Goal: Task Accomplishment & Management: Use online tool/utility

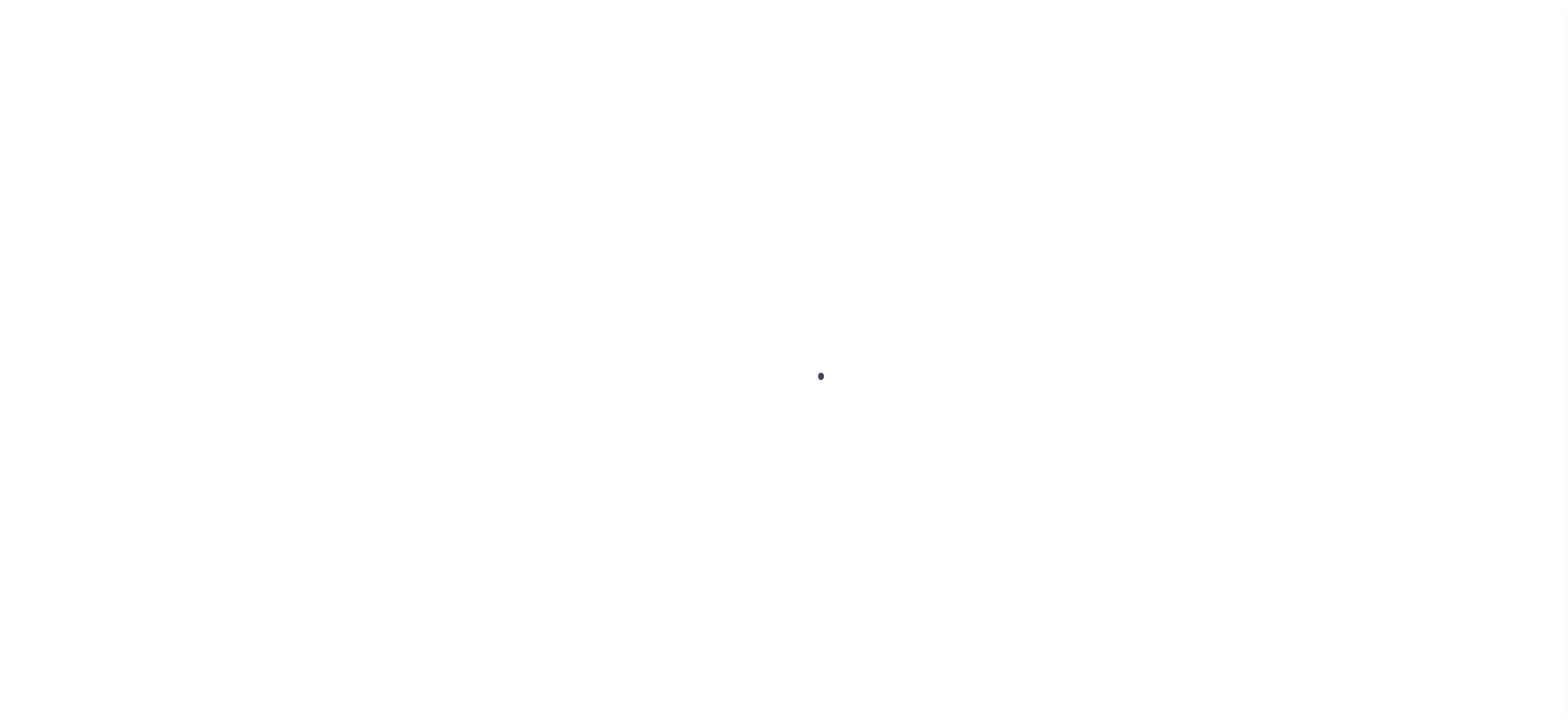
scroll to position [24, 0]
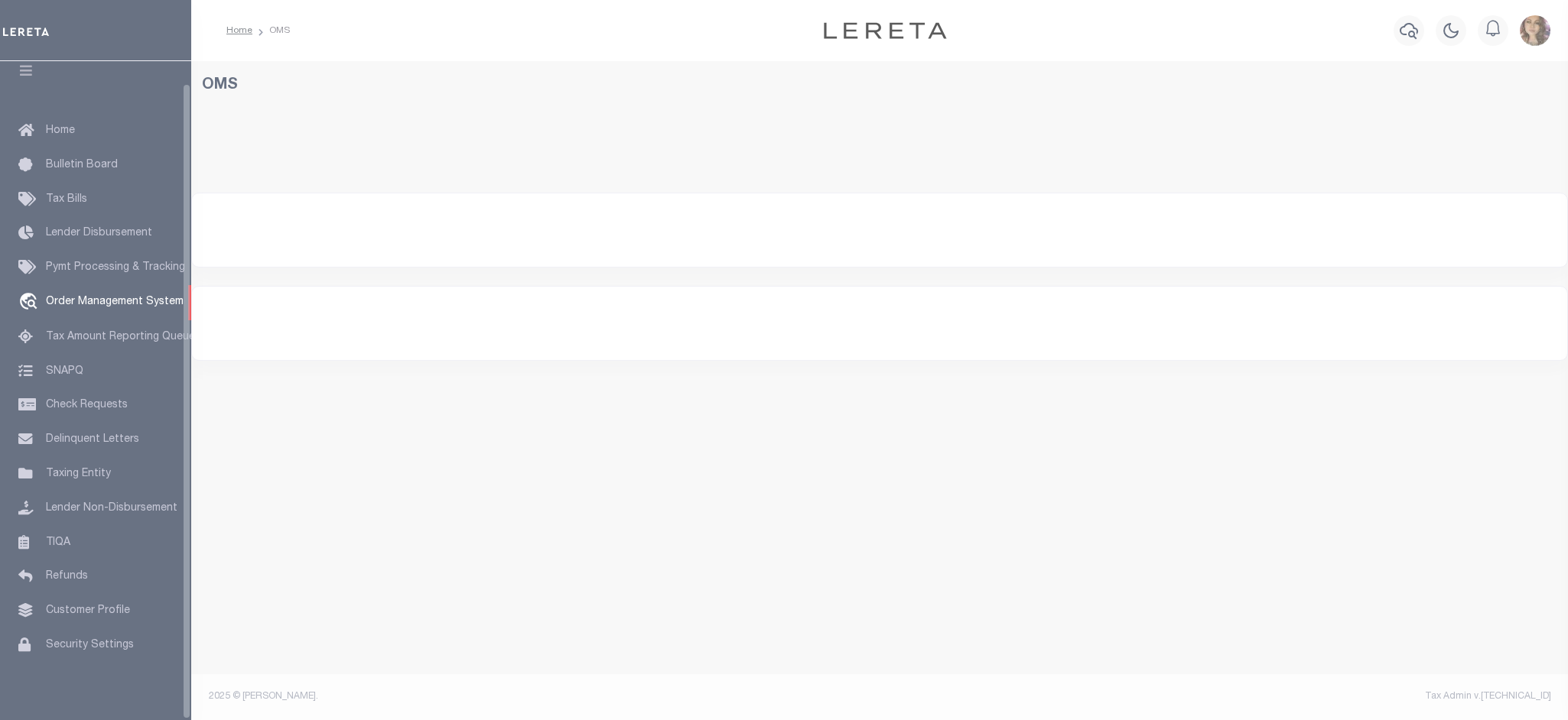
select select "200"
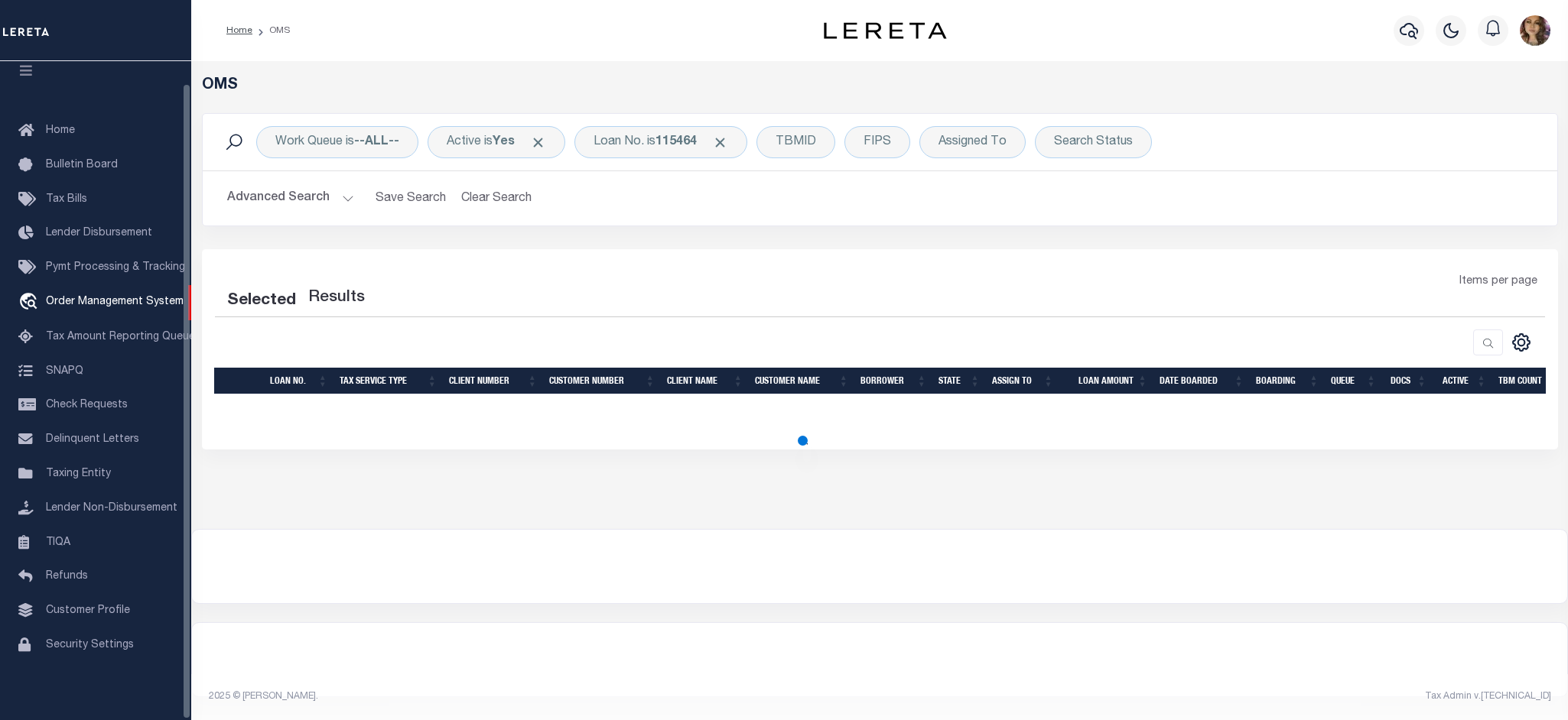
select select "200"
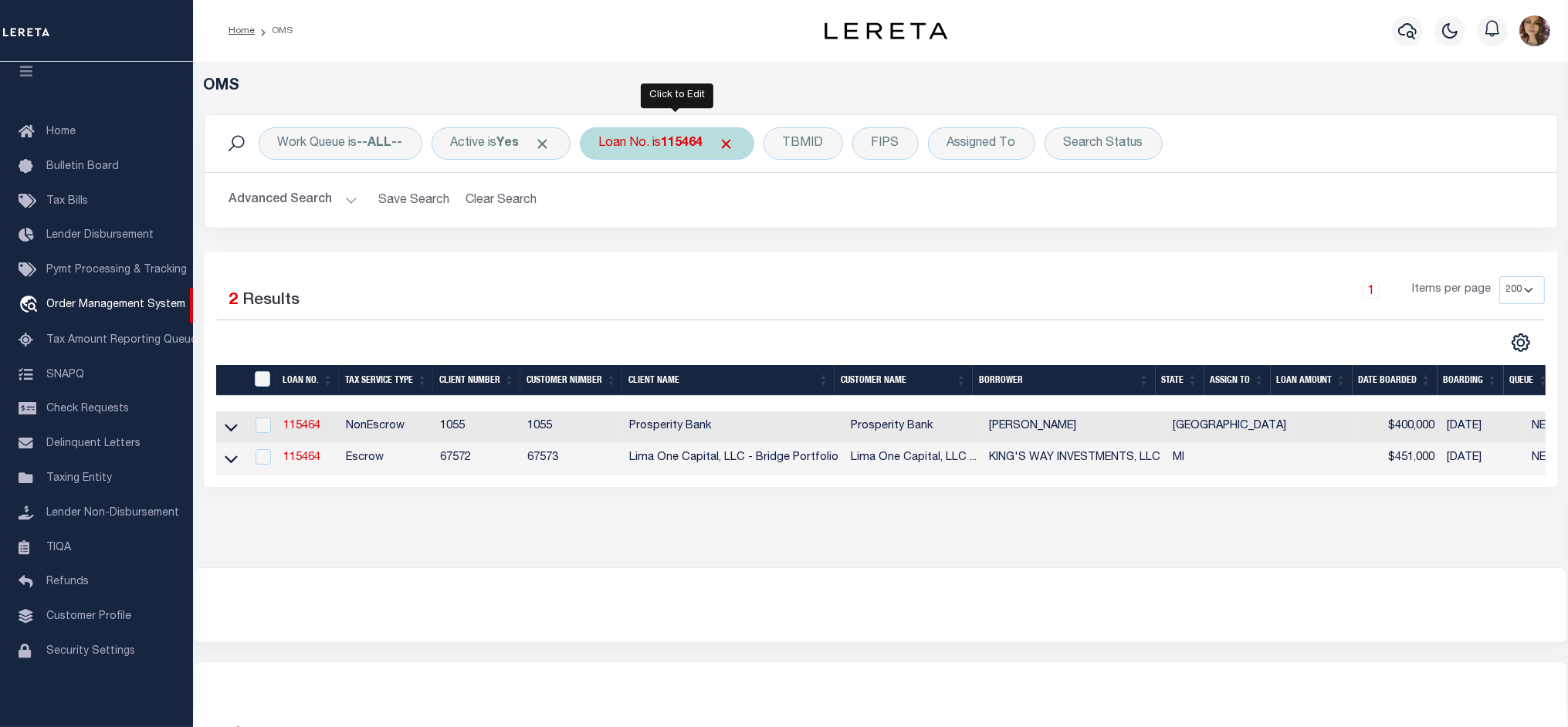
click at [650, 151] on div "Loan No. is 115464" at bounding box center [667, 144] width 174 height 33
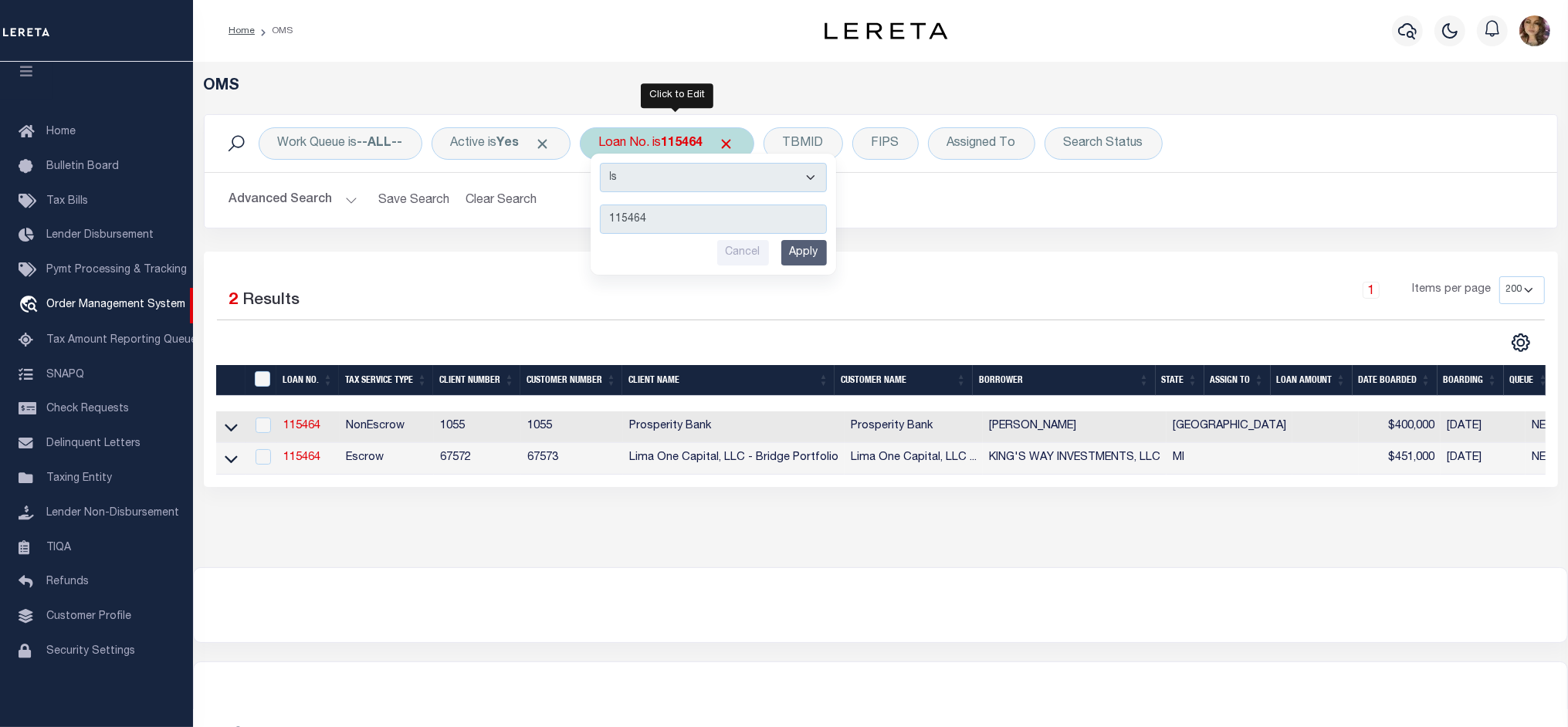
type input "175001447"
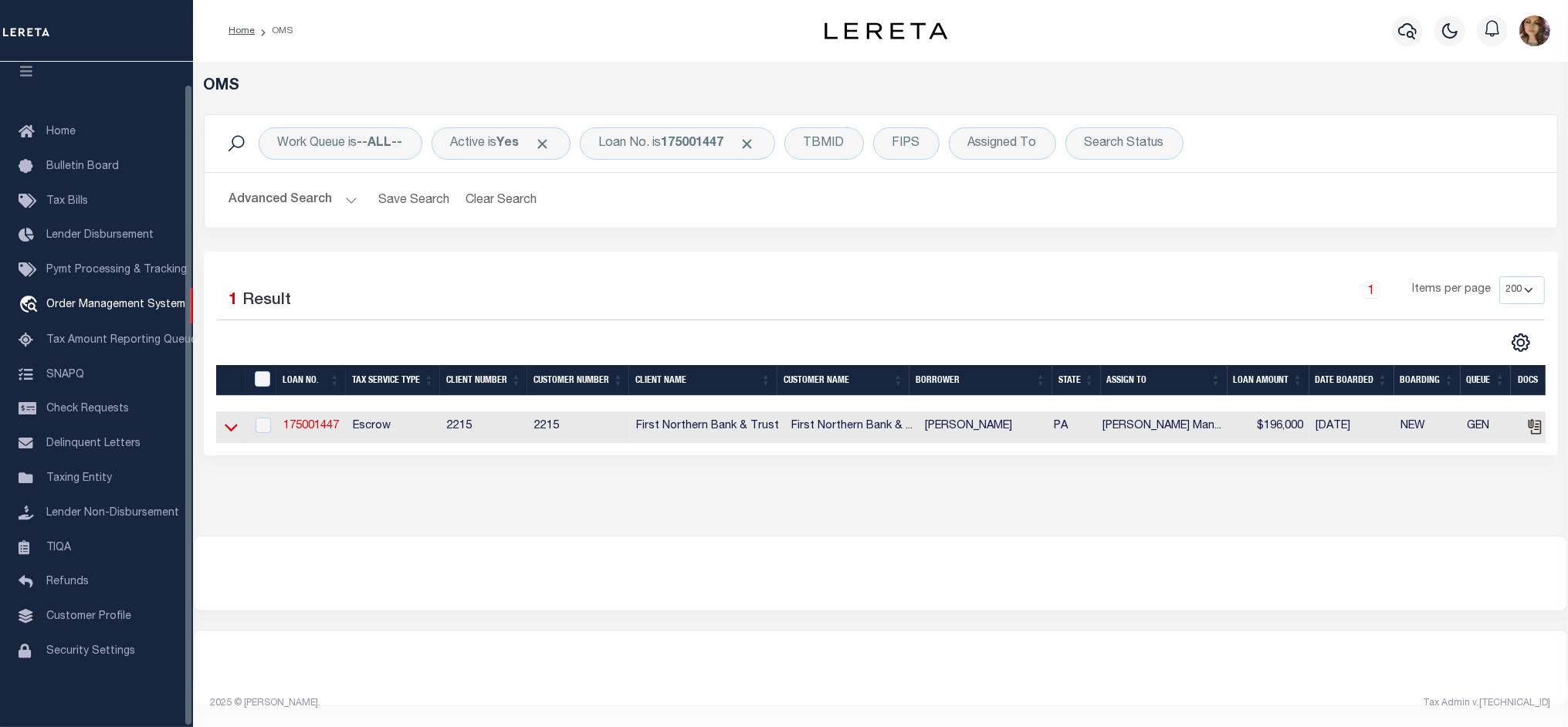
click at [229, 432] on icon at bounding box center [232, 429] width 13 height 8
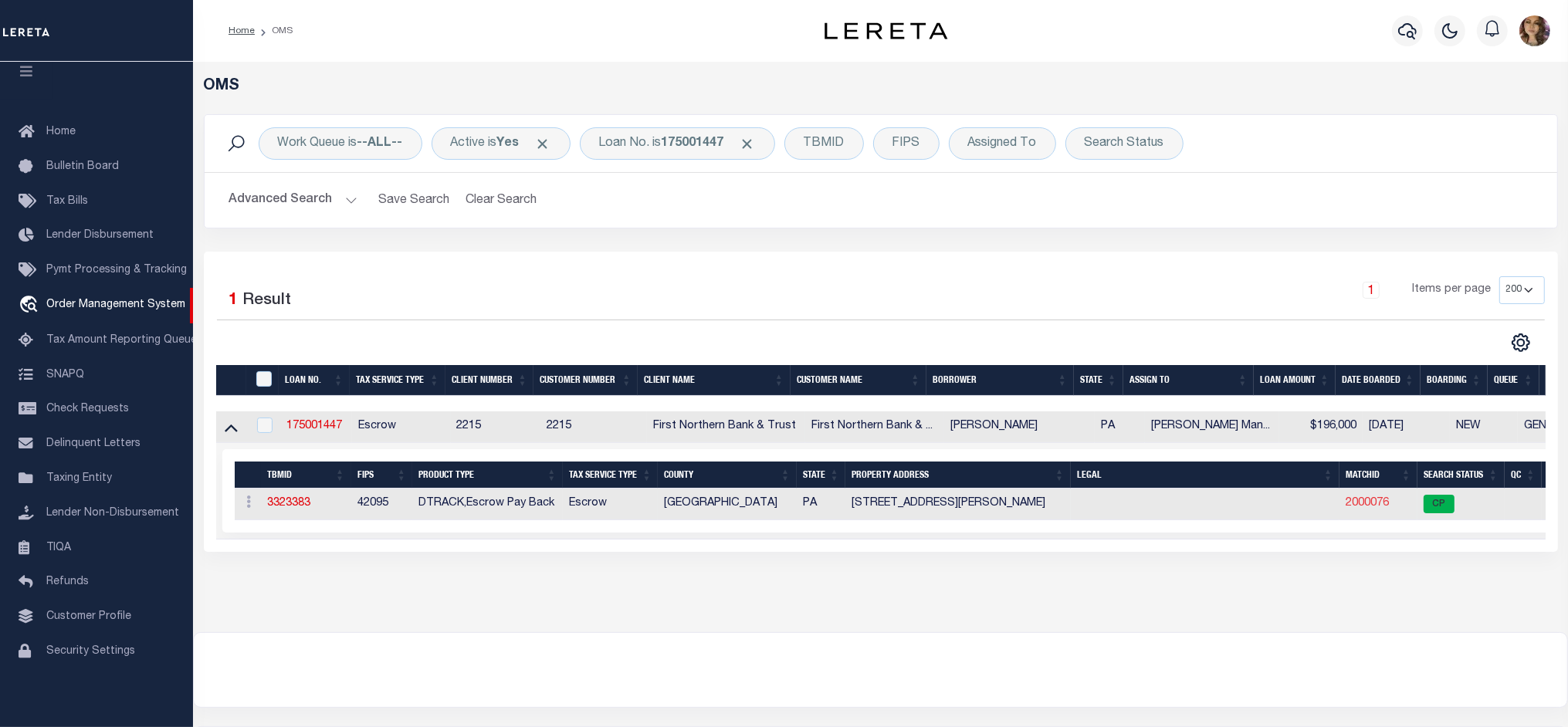
click at [1375, 507] on link "2000076" at bounding box center [1367, 504] width 43 height 11
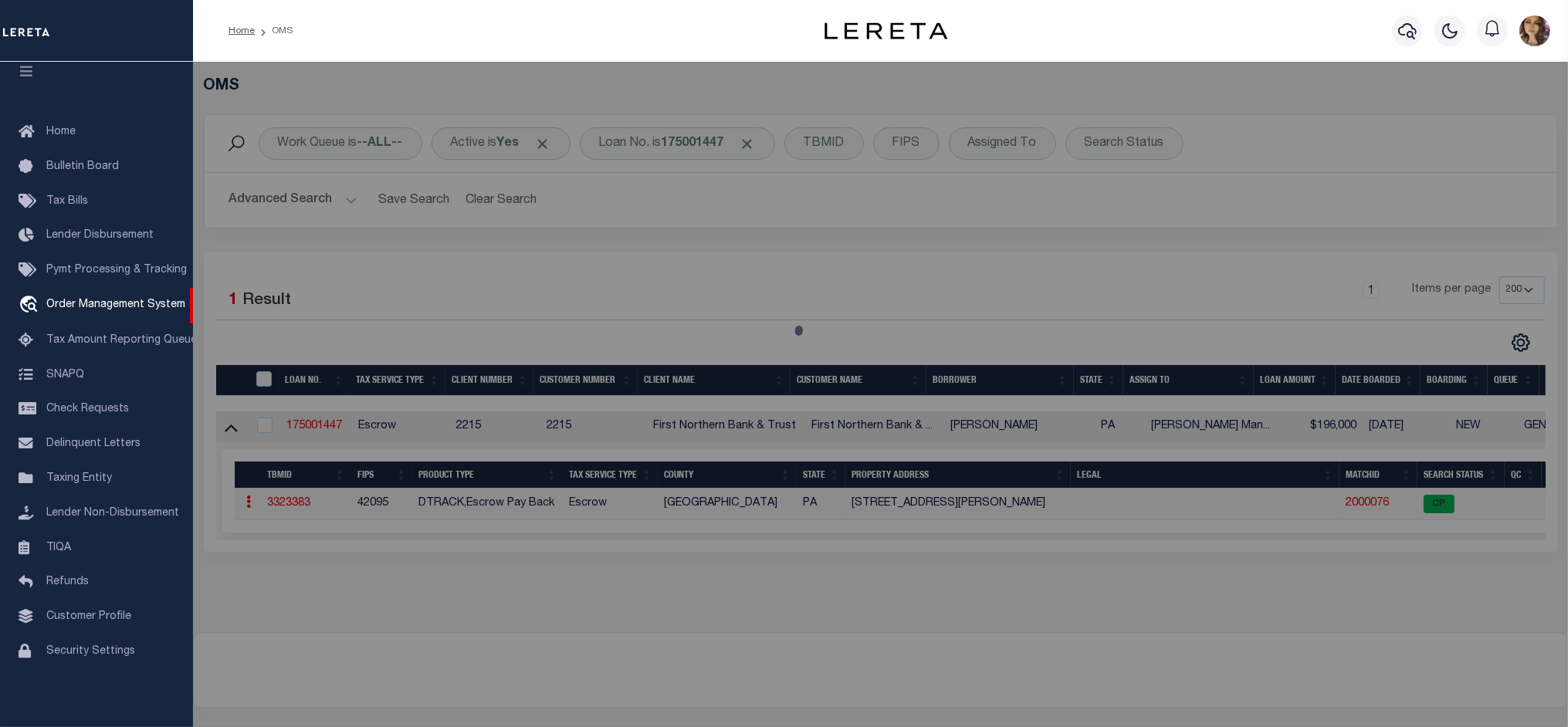
checkbox input "false"
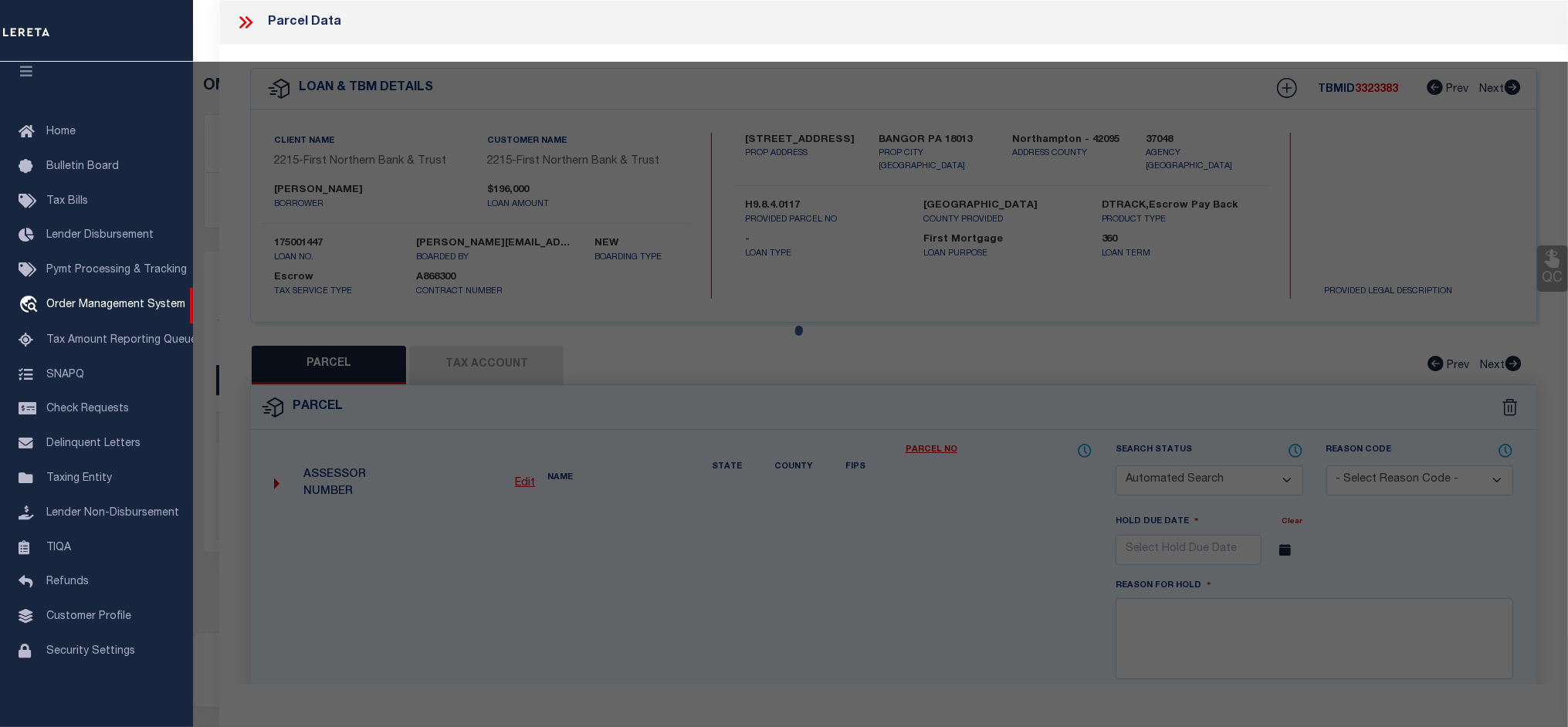
select select "CP"
type input "WELSH MASAKO K,"
select select "AGW"
select select
type input "6350 FRANKLIN HILL ROAD"
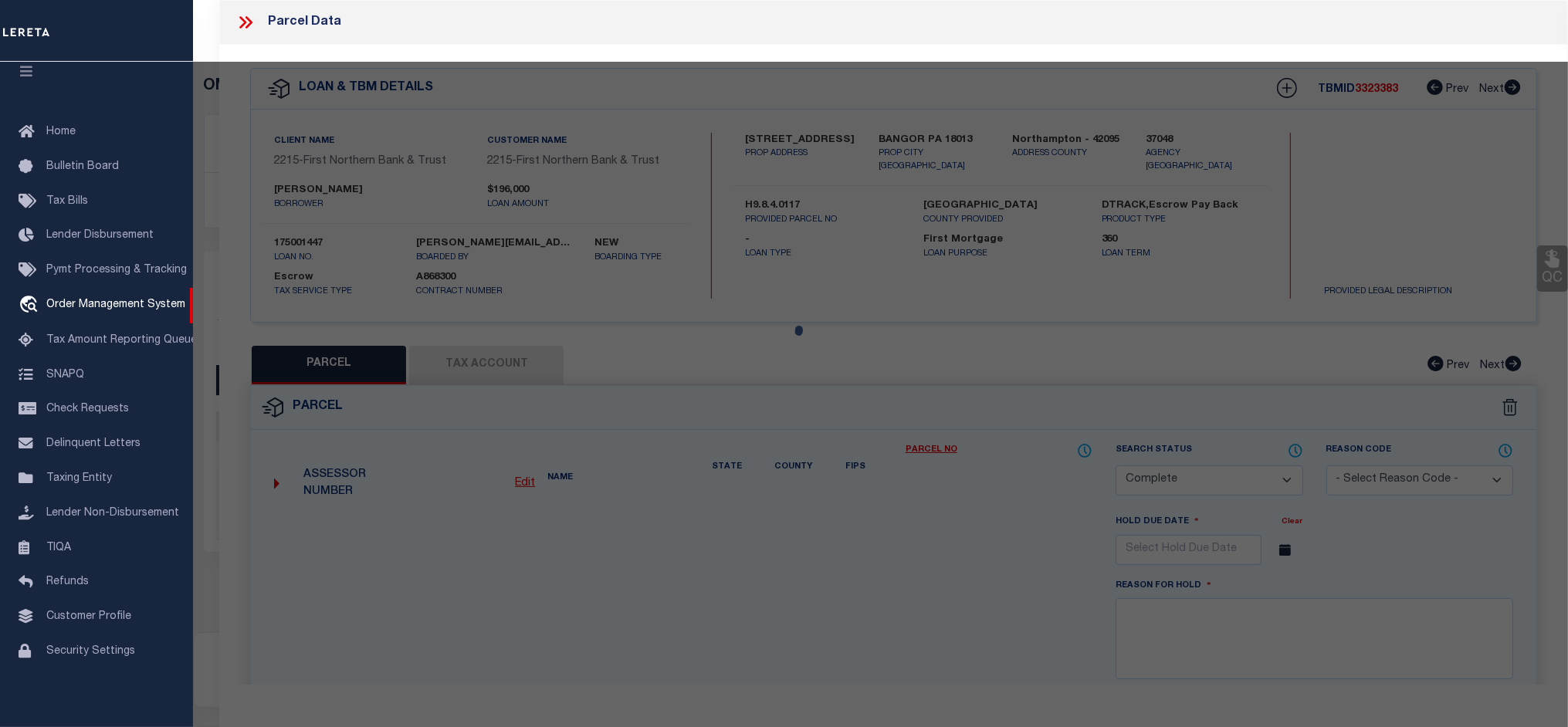
checkbox input "false"
type input "BANGOR PA 18013"
type textarea "Acres 3"
type textarea "Completed based on given legal document."
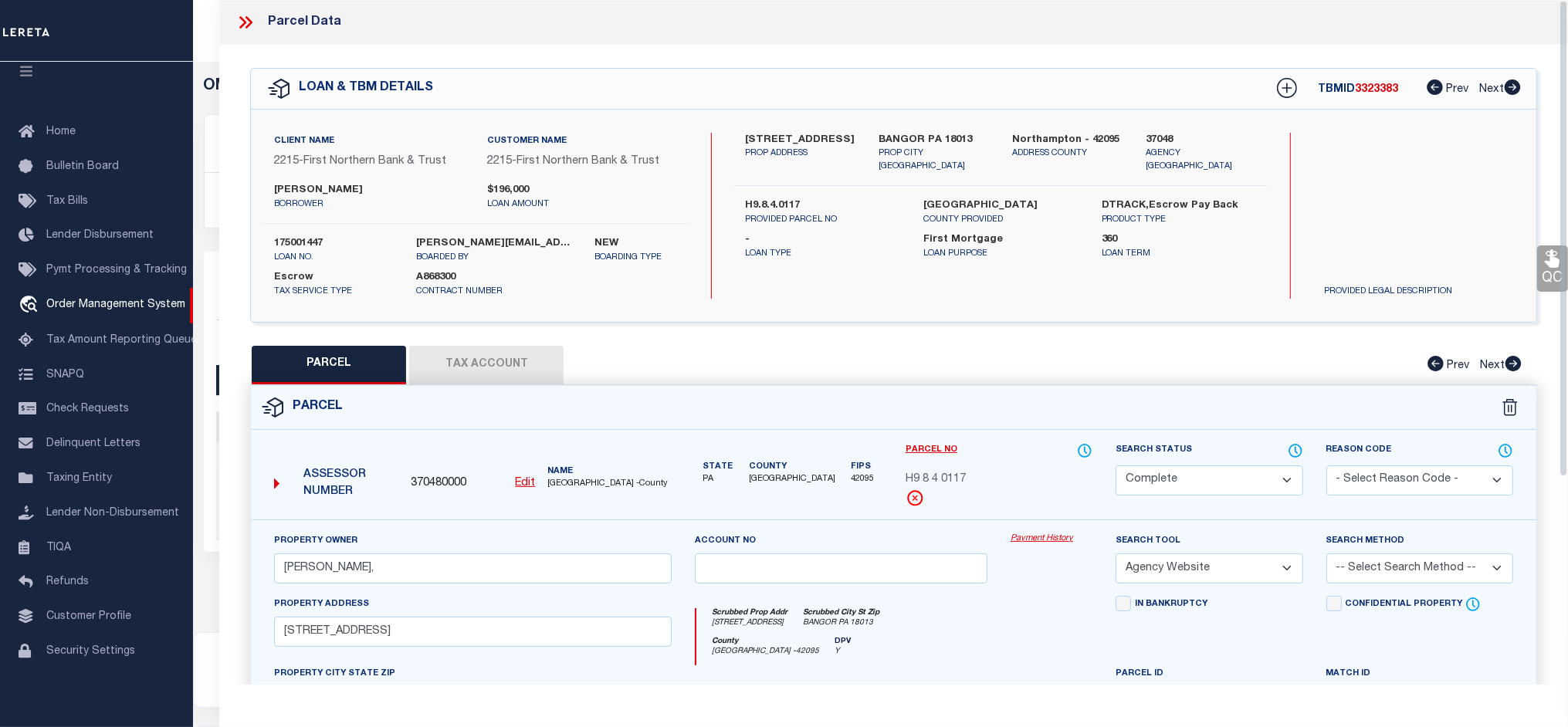
click at [1048, 541] on link "Payment History" at bounding box center [1051, 539] width 82 height 13
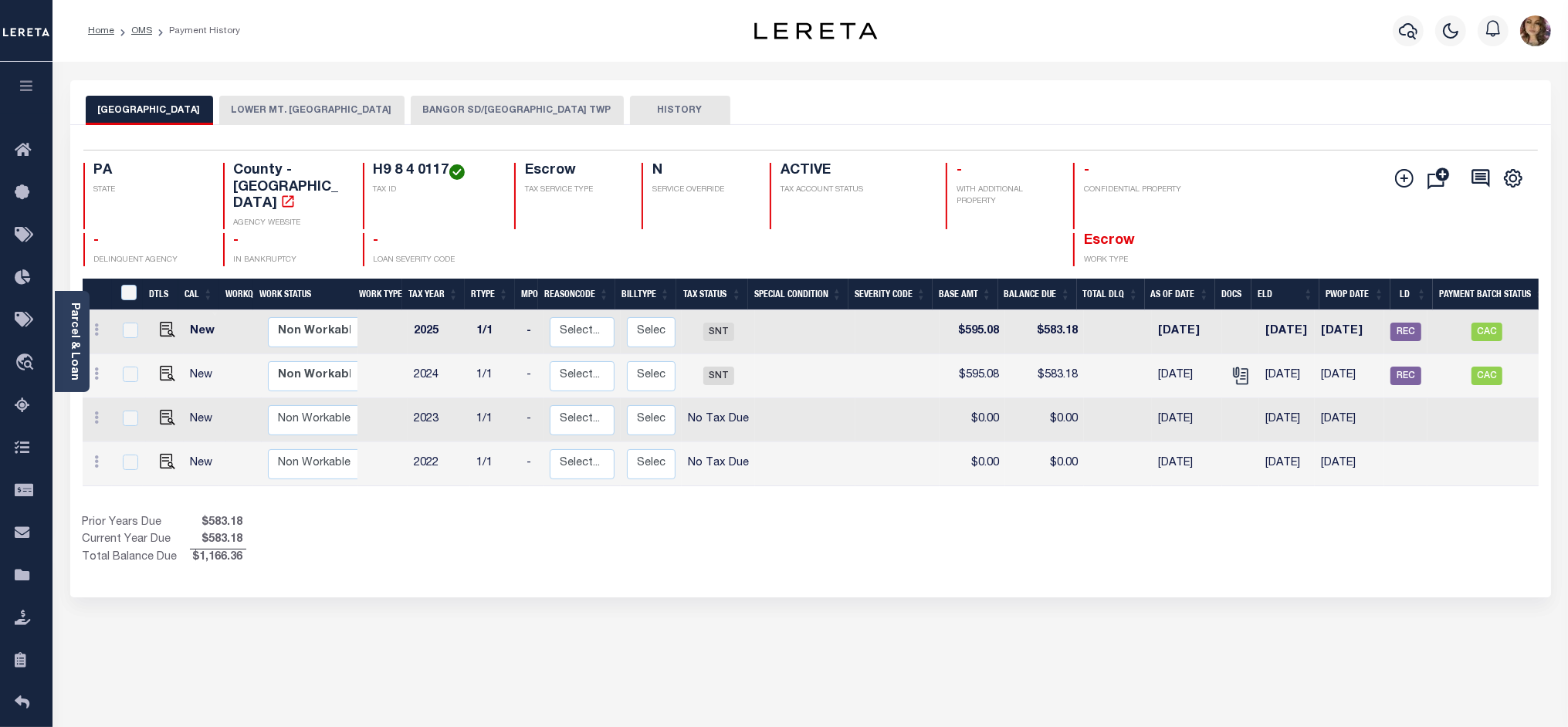
click at [70, 319] on link "Parcel & Loan" at bounding box center [74, 341] width 11 height 78
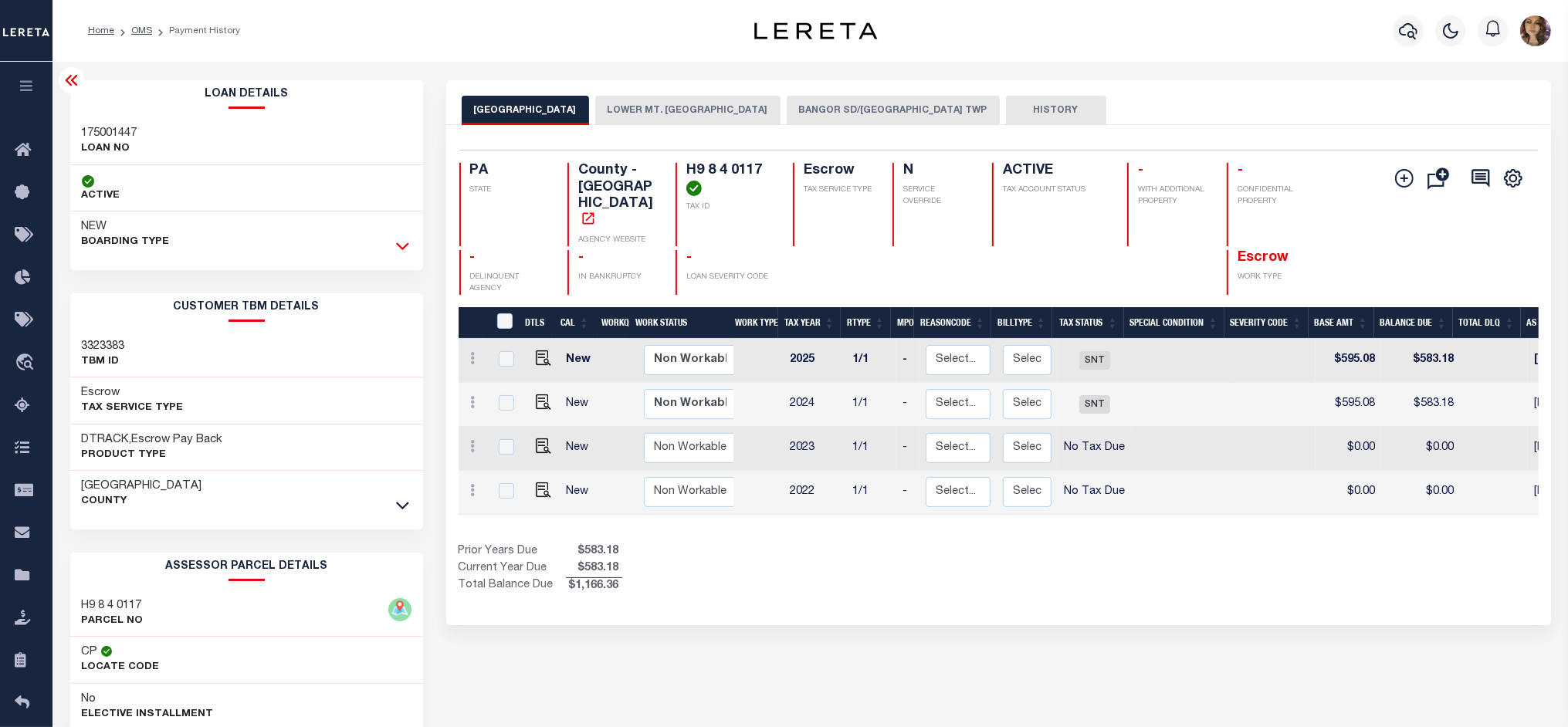
click at [406, 252] on icon at bounding box center [402, 246] width 13 height 16
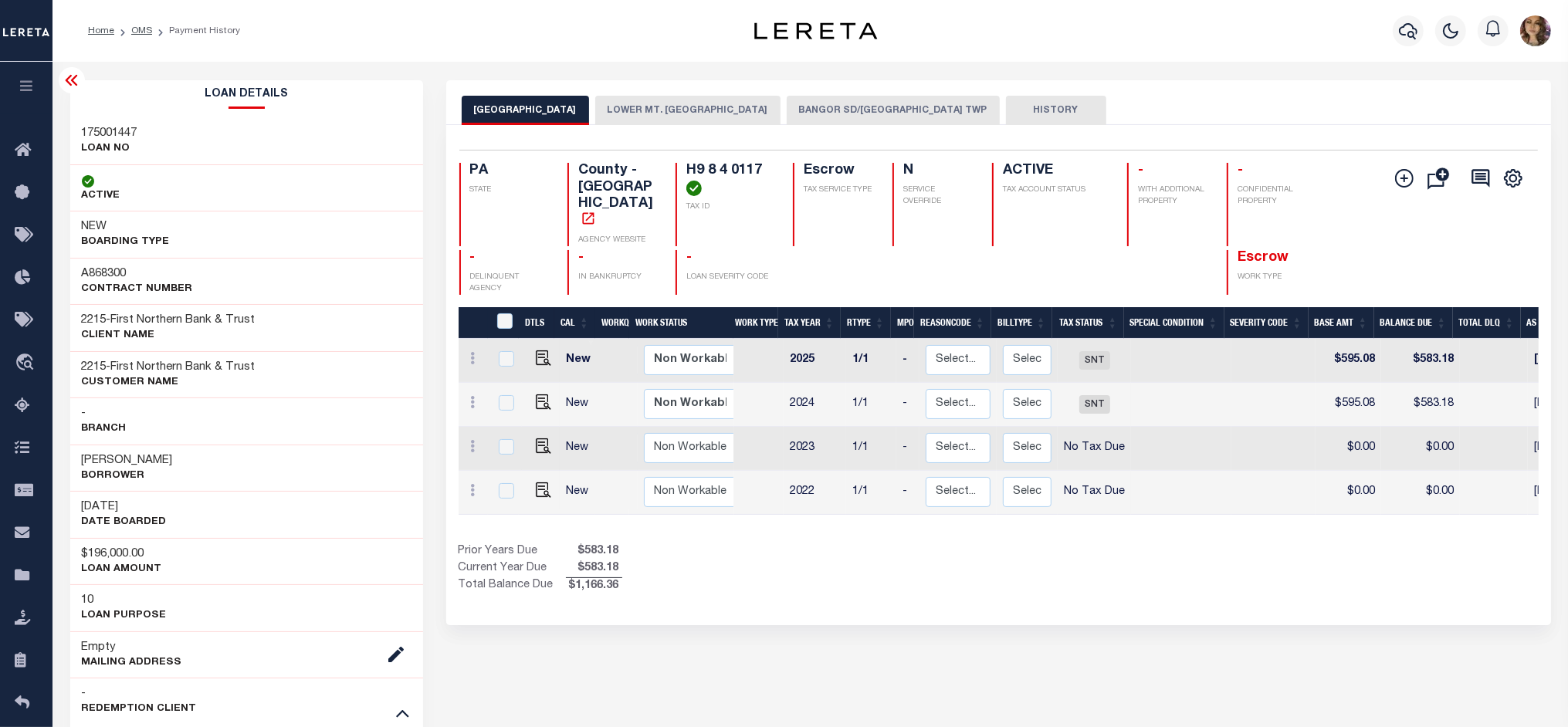
click at [664, 587] on div "Selected 4 Results 1 Items per page 25 50 100 PA STATE TAX ID N" at bounding box center [999, 374] width 1105 height 500
click at [686, 102] on button "LOWER MT. BETHEL TOWNSHIP" at bounding box center [688, 110] width 186 height 29
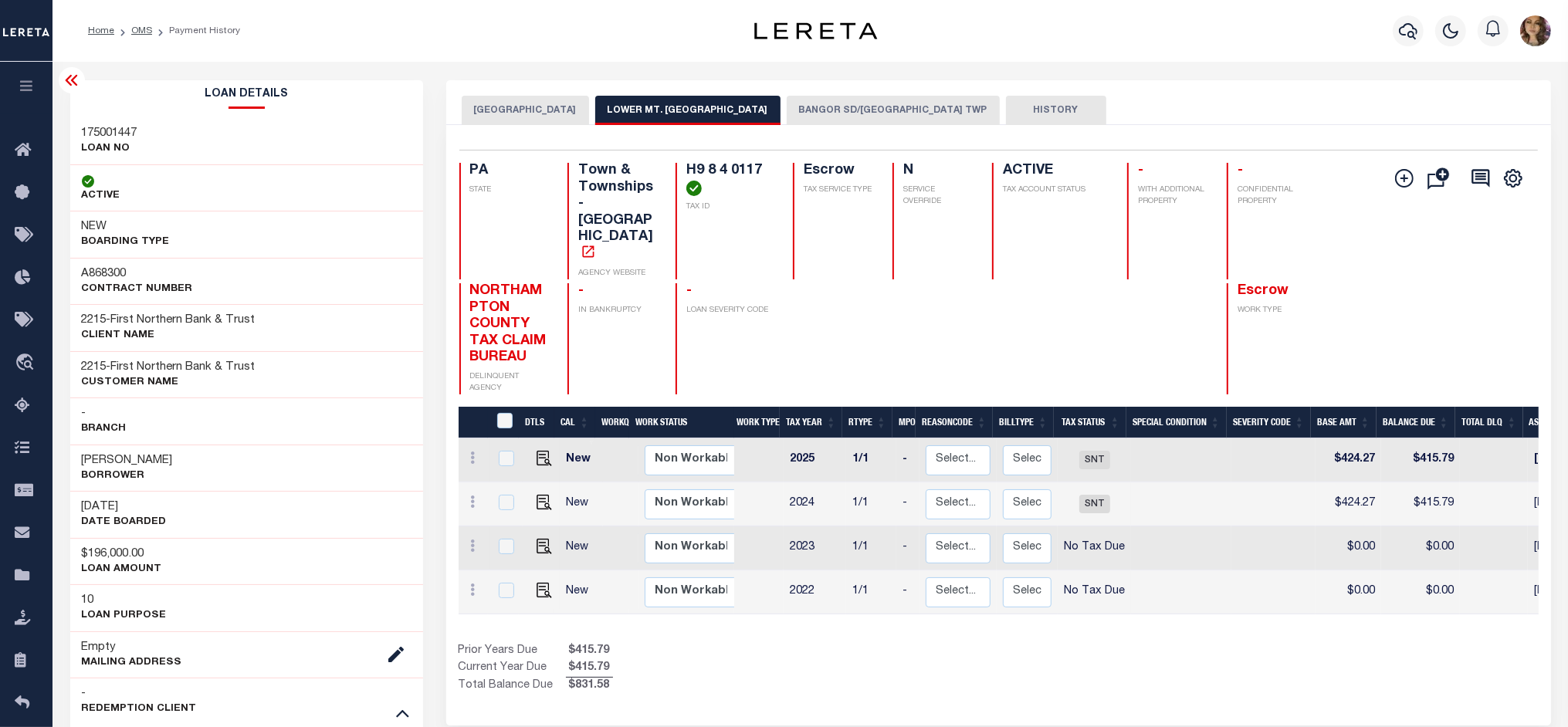
click at [908, 112] on button "BANGOR SD/LOWER MT BETHEL TWP" at bounding box center [893, 110] width 213 height 29
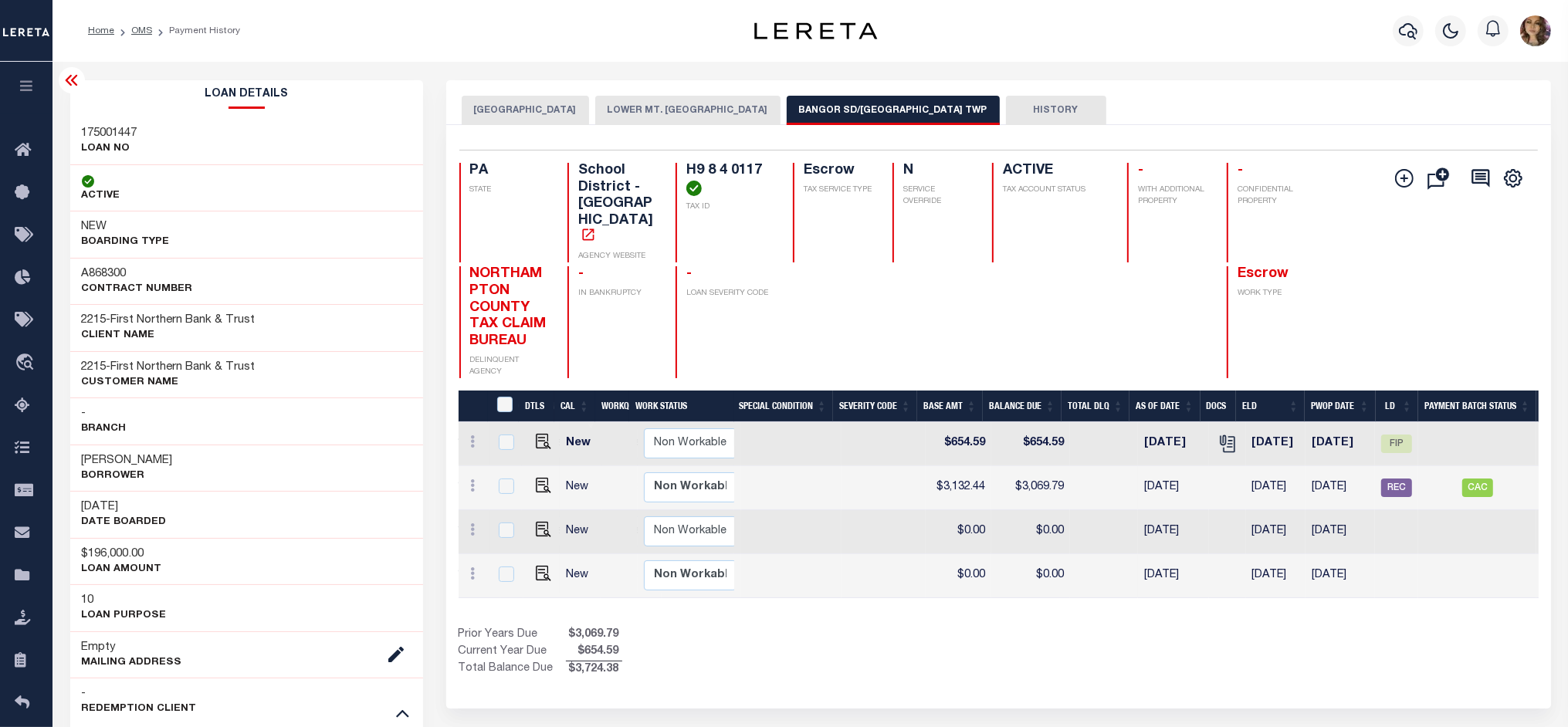
click at [945, 8] on div "Profile Sign out" at bounding box center [1248, 31] width 617 height 54
click at [1403, 434] on span "FIP" at bounding box center [1396, 444] width 31 height 19
checkbox input "true"
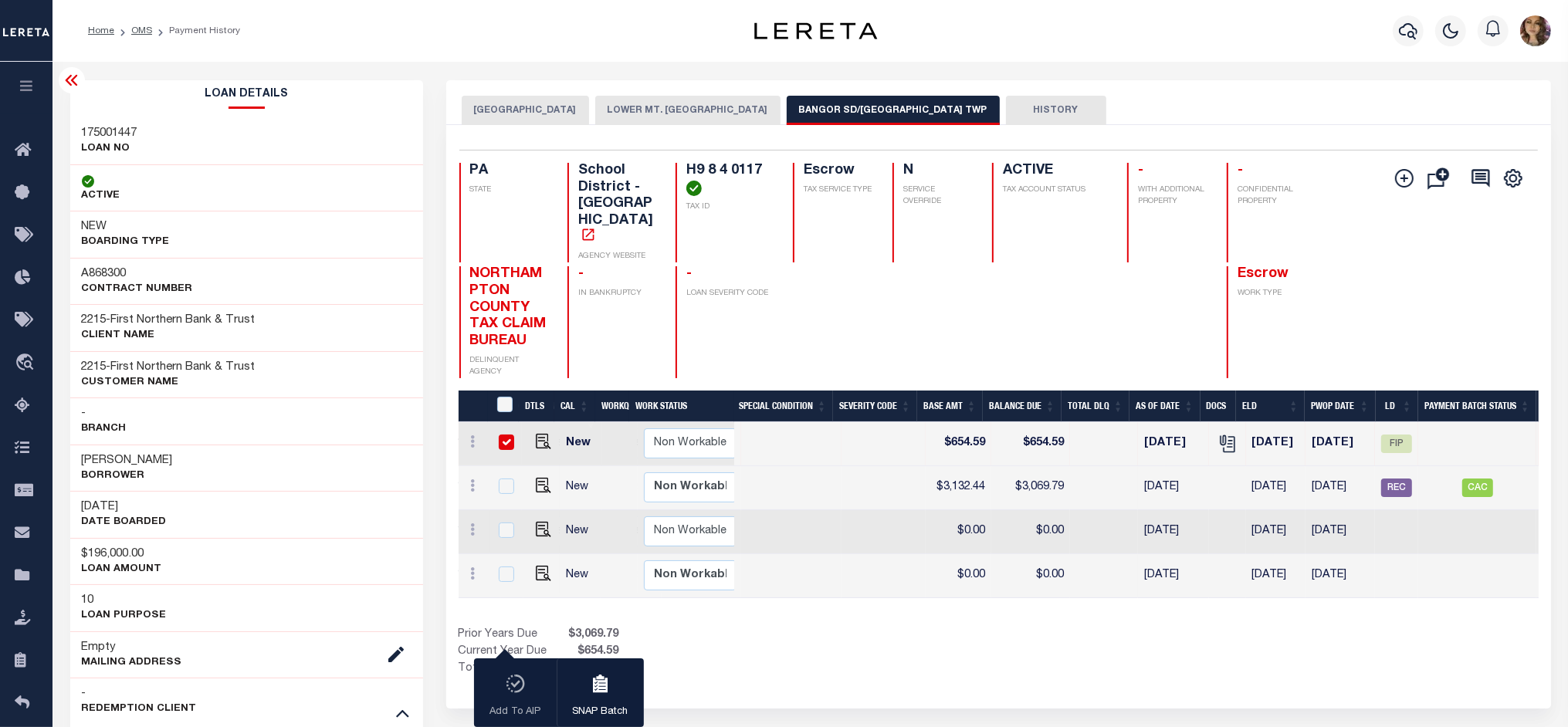
drag, startPoint x: 1247, startPoint y: 580, endPoint x: 1346, endPoint y: 575, distance: 99.1
click at [1247, 580] on div "DTLS CAL WorkQ Work Status Work Type Tax Year RType MPO ReasonCode BillType Tax…" at bounding box center [999, 535] width 1080 height 288
click at [1407, 434] on span "FIP" at bounding box center [1396, 444] width 31 height 19
checkbox input "false"
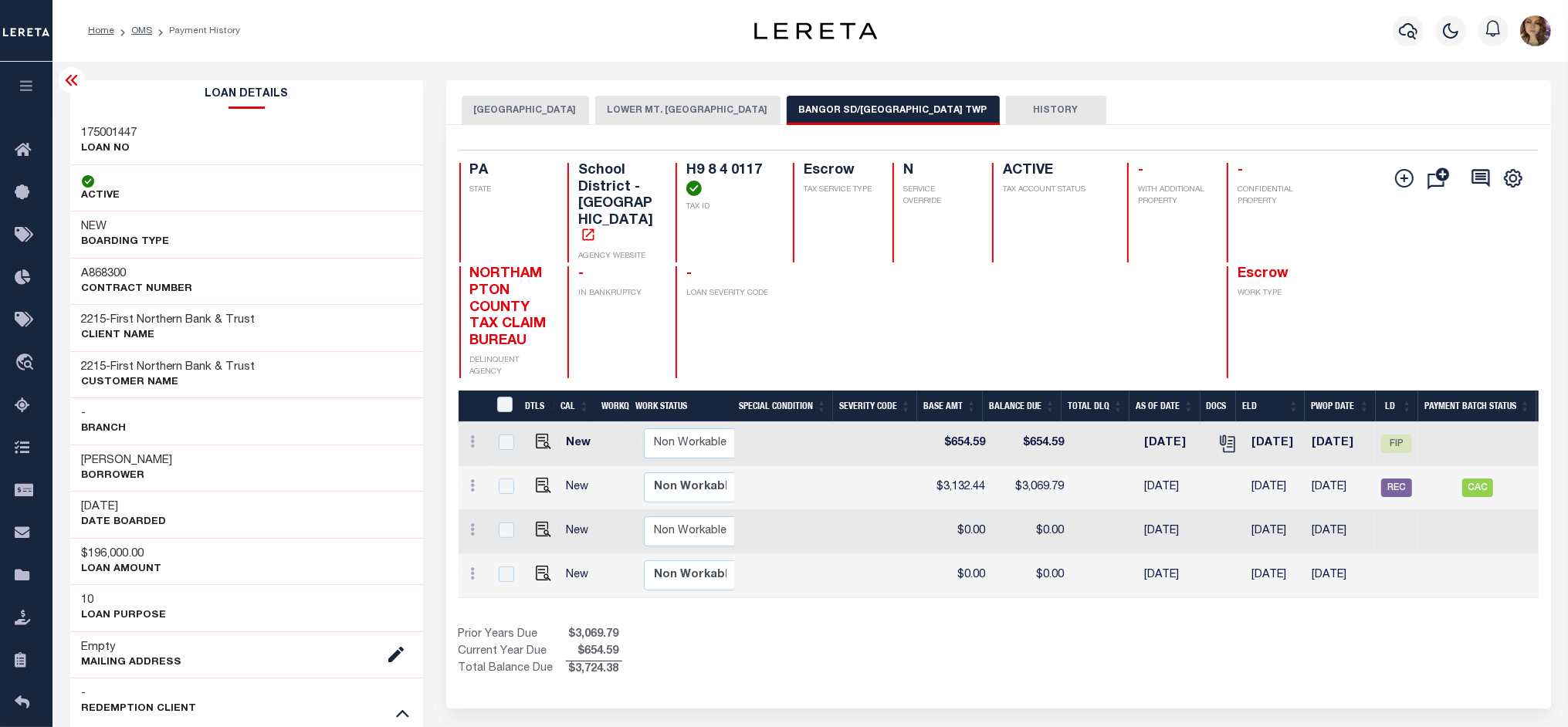
click at [1329, 116] on div "NORTHAMPTON COUNTY LOWER MT. BETHEL TOWNSHIP BANGOR SD/LOWER MT BETHEL TWP HIST…" at bounding box center [998, 110] width 1074 height 28
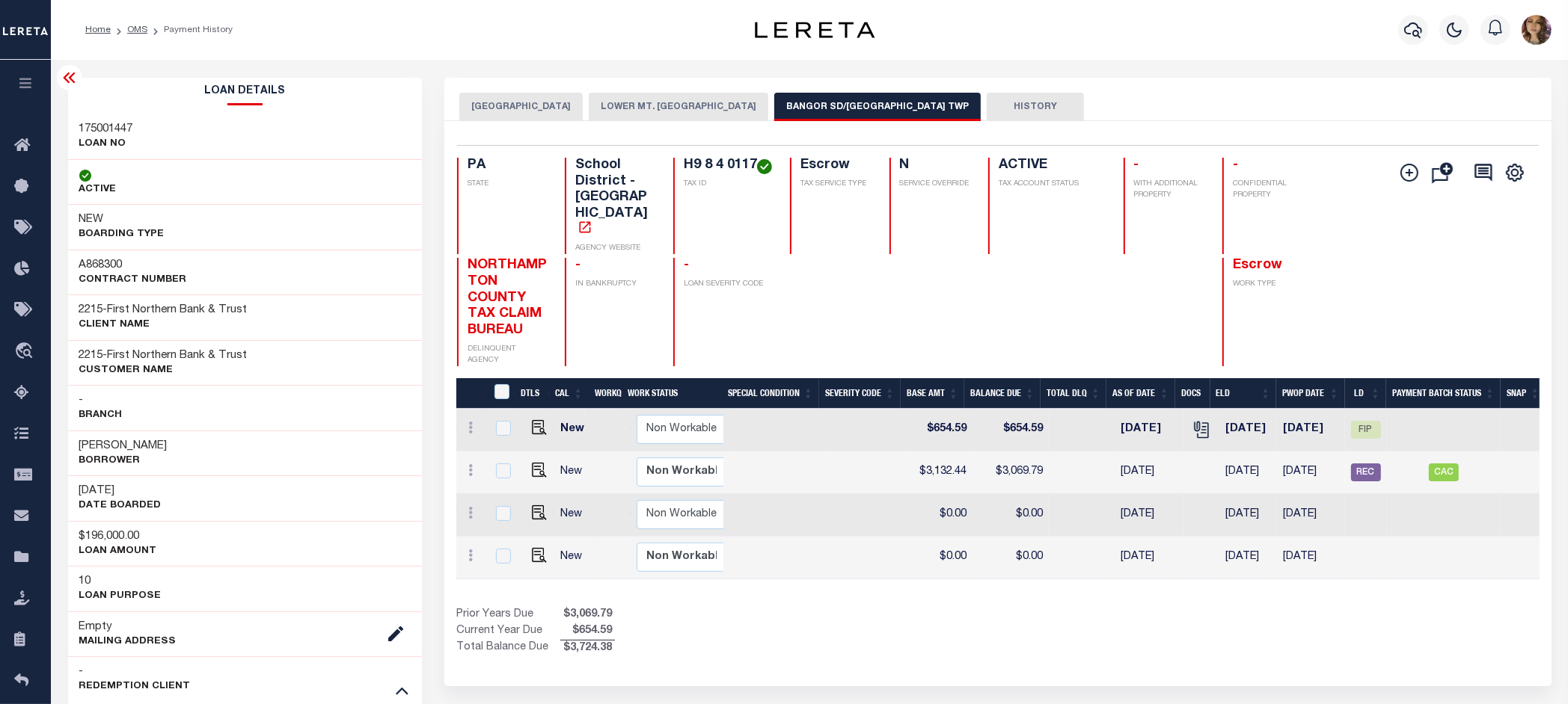
drag, startPoint x: 889, startPoint y: 544, endPoint x: 825, endPoint y: 544, distance: 64.0
click at [825, 544] on div "DTLS CAL WorkQ Work Status Work Type Tax Year RType MPO ReasonCode BillType Tax…" at bounding box center [998, 494] width 1084 height 171
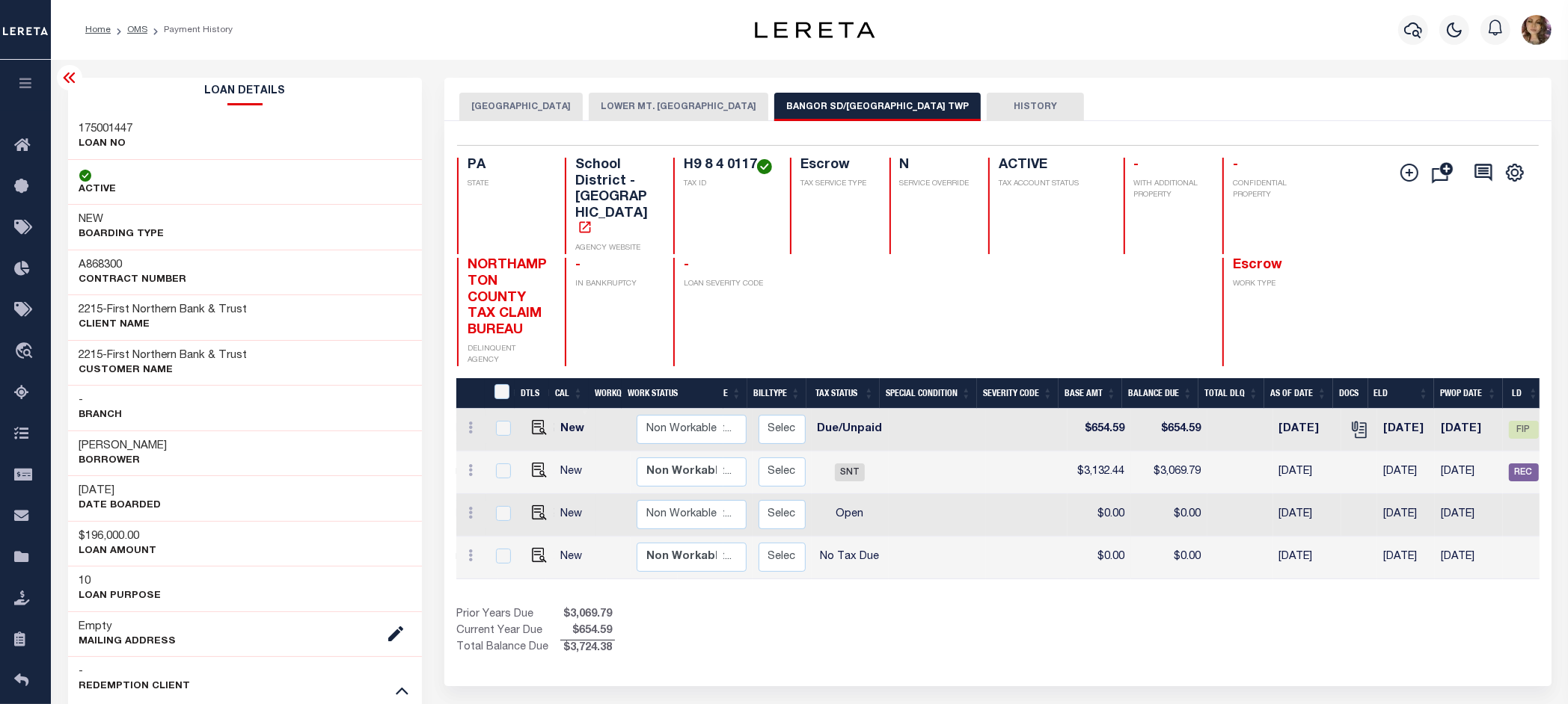
scroll to position [0, 166]
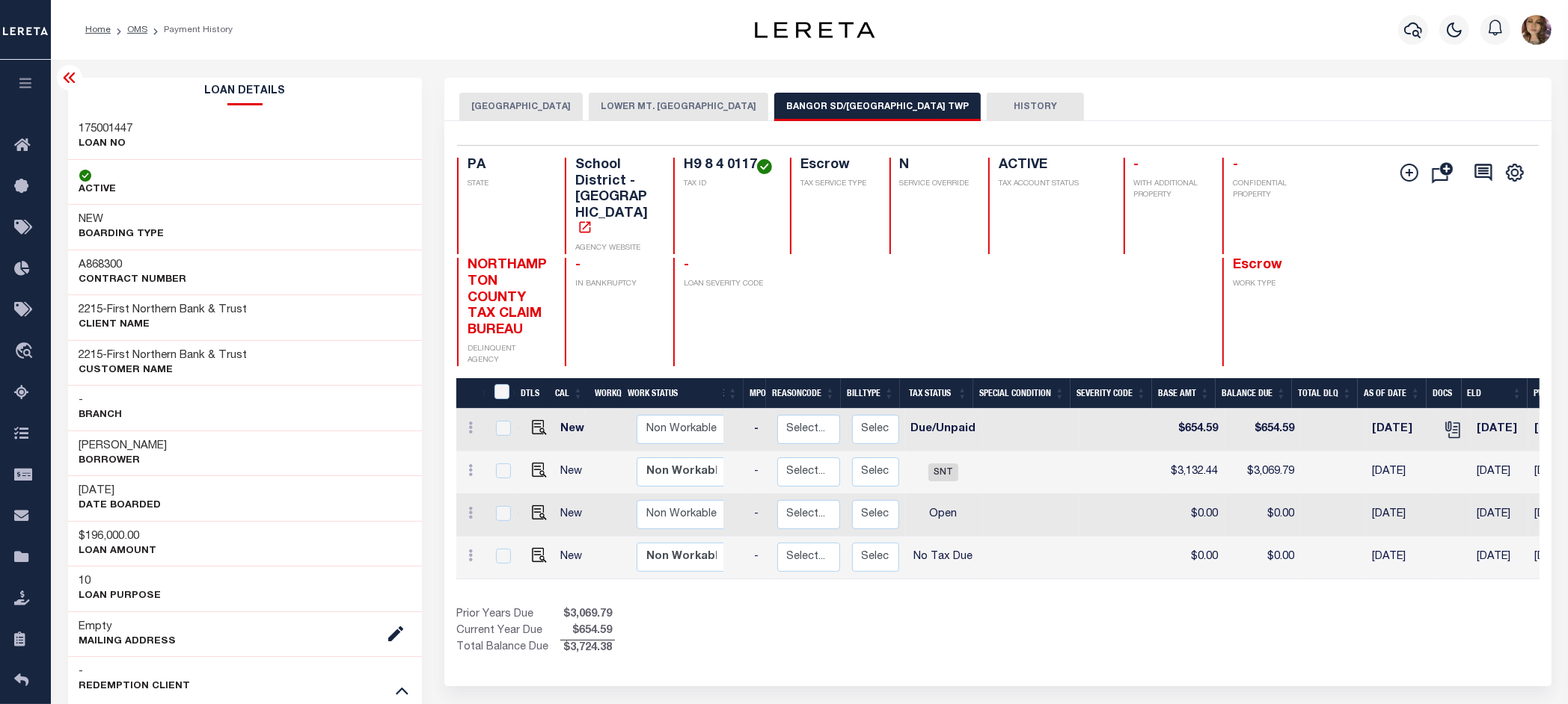
click at [963, 607] on div "Prior Years Due $3,069.79 Current Year Due $654.59 Total Balance Due $3,724.38" at bounding box center [727, 631] width 542 height 50
click at [1409, 174] on icon "" at bounding box center [1410, 173] width 7 height 7
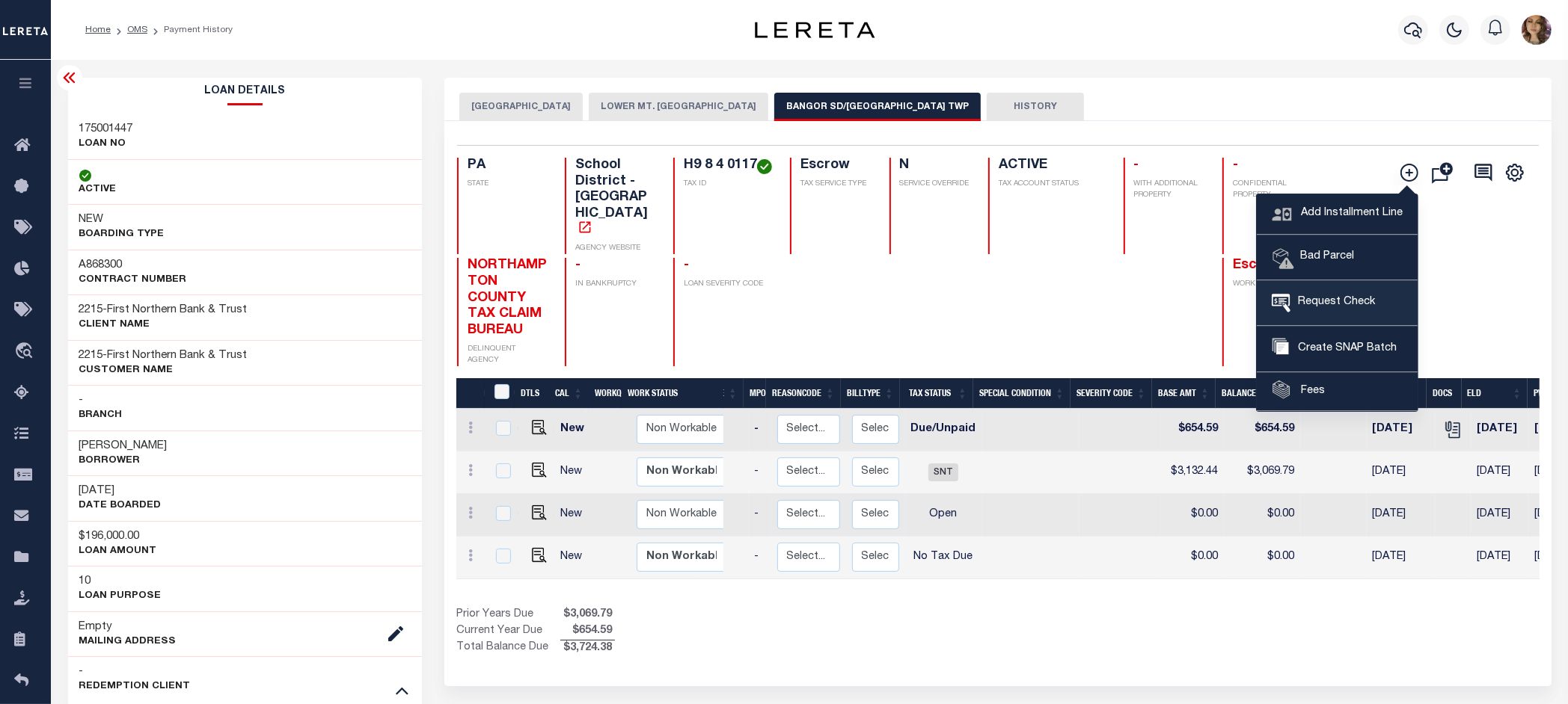
click at [1340, 298] on span "Request Check" at bounding box center [1333, 302] width 85 height 16
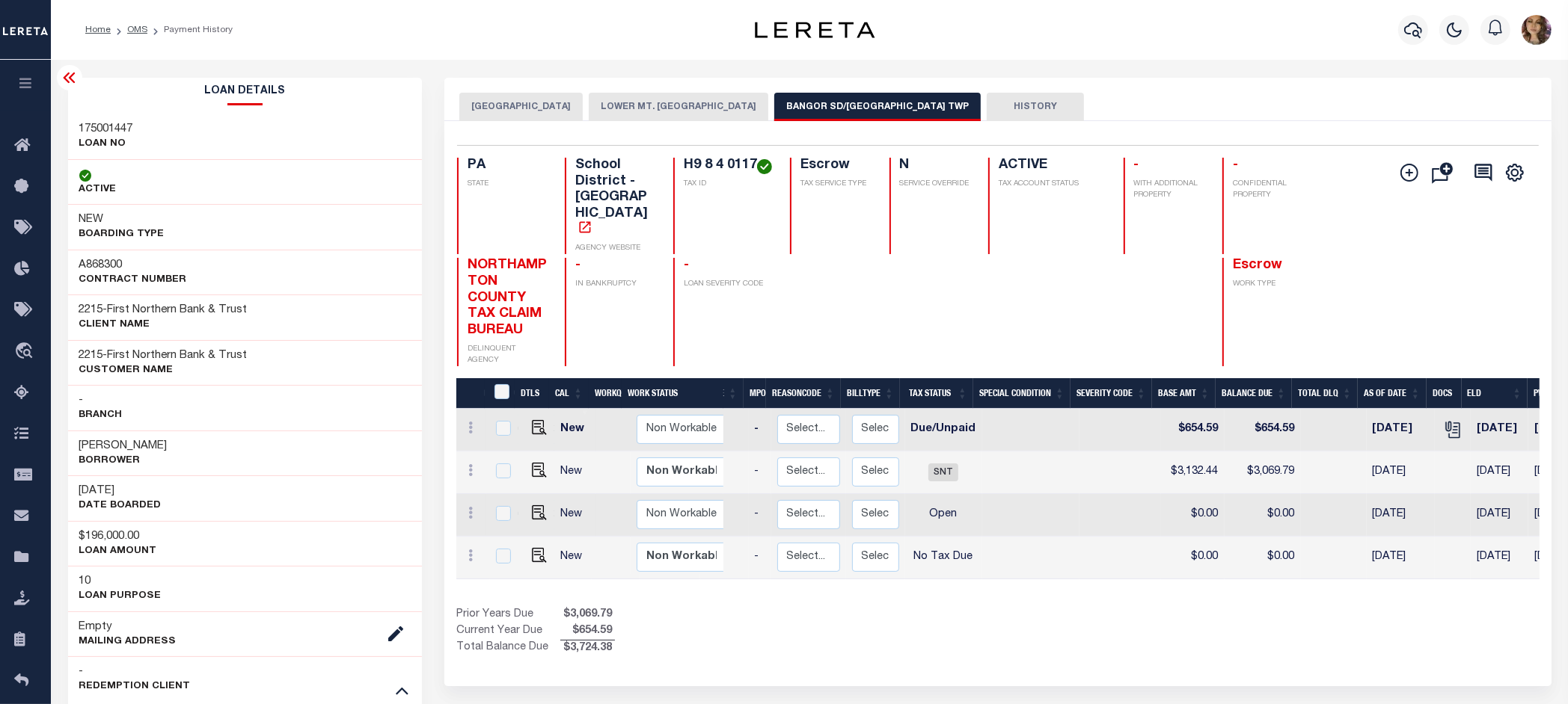
type input "Bangor Area School District Tax Collector"
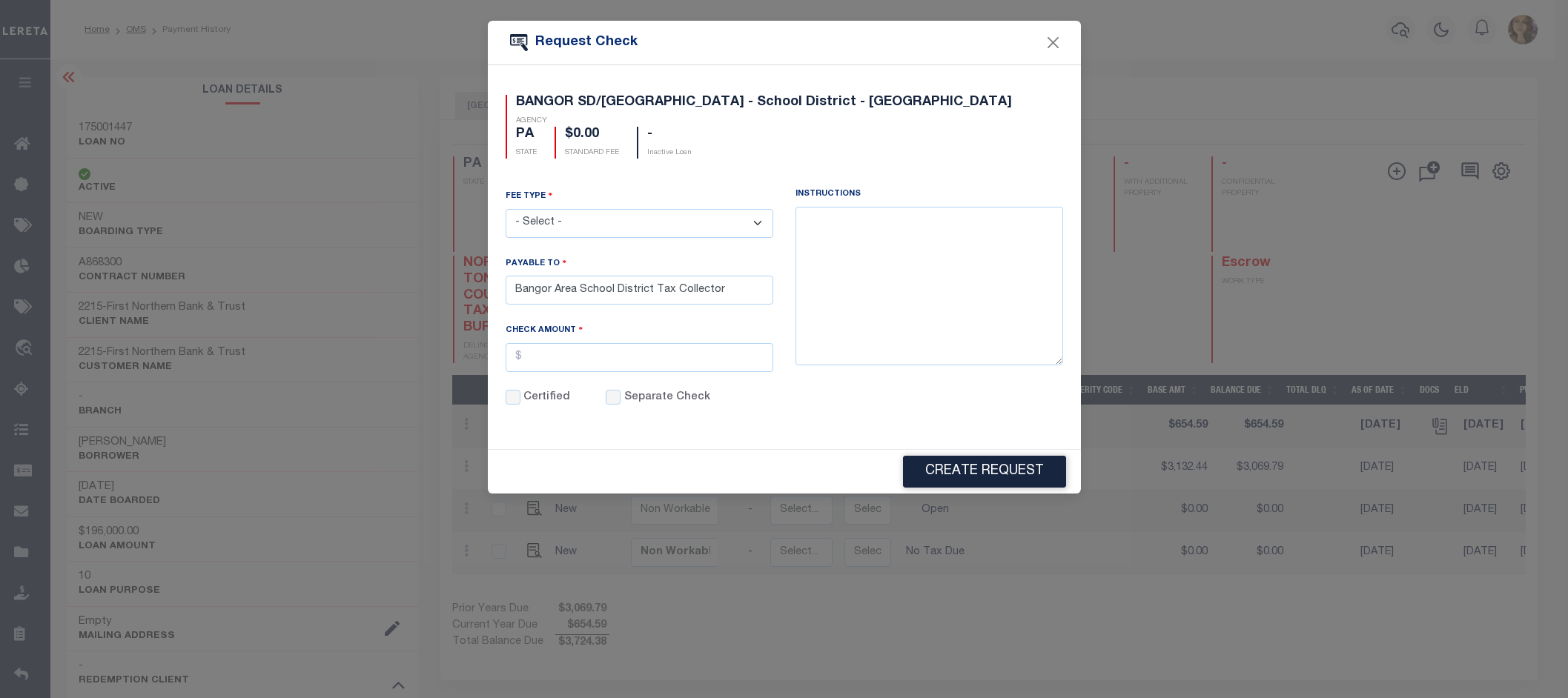
click at [757, 224] on select "- Select - ACH Advance Duplicate Bill File Fee Filing Fee Membership Fee Online…" at bounding box center [639, 223] width 267 height 29
click at [755, 231] on select "- Select - ACH Advance Duplicate Bill File Fee Filing Fee Membership Fee Online…" at bounding box center [639, 223] width 267 height 29
click at [685, 366] on input "text" at bounding box center [639, 358] width 267 height 29
click at [1059, 38] on button "Close" at bounding box center [1052, 42] width 19 height 19
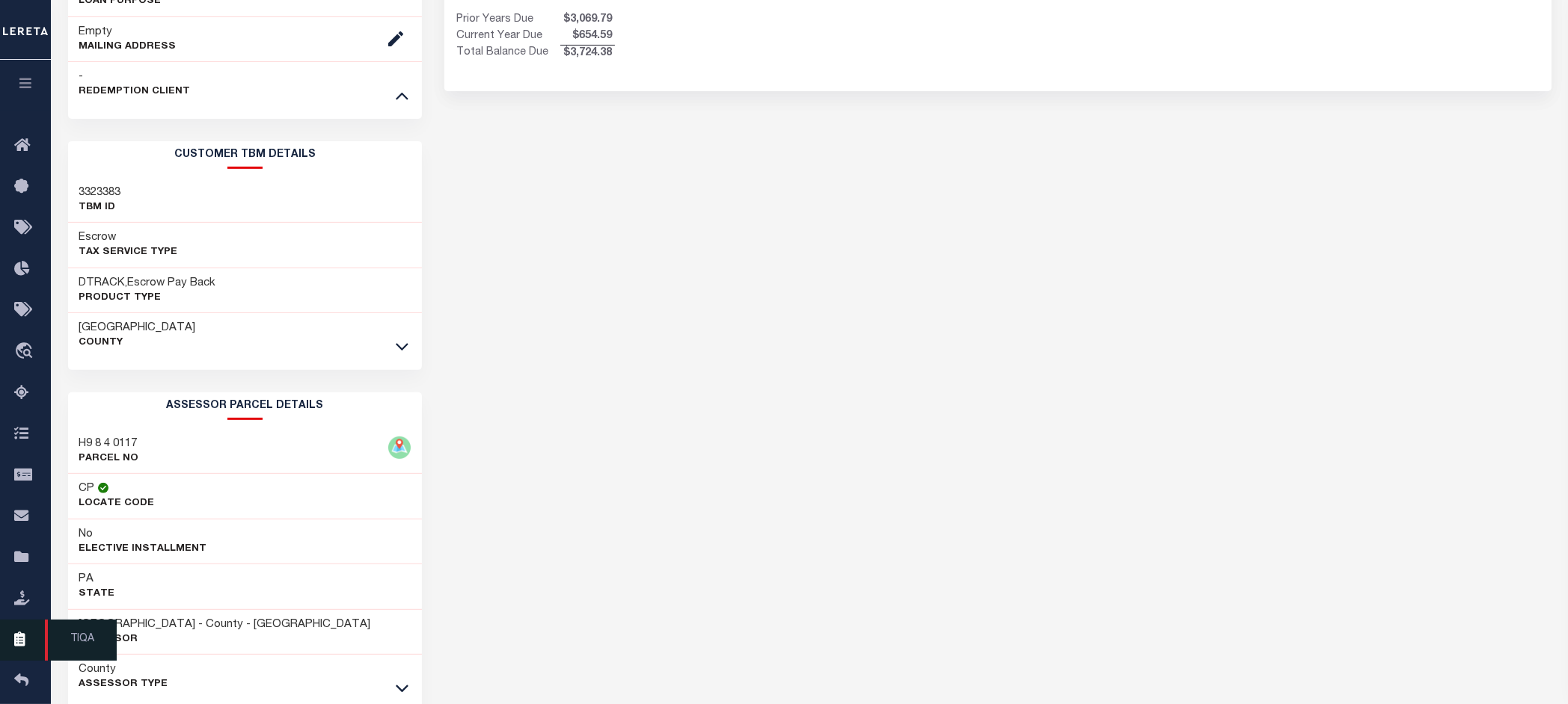
scroll to position [654, 0]
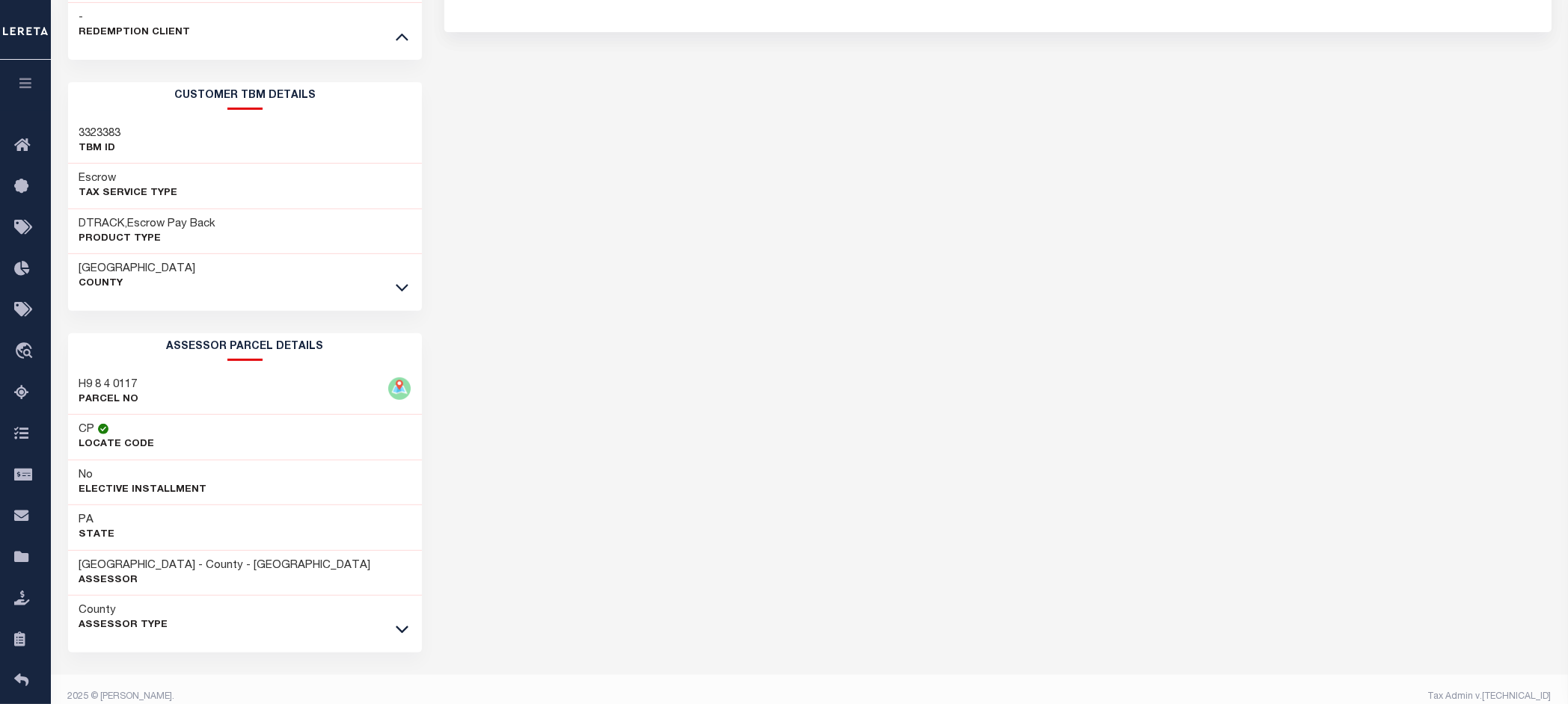
click at [25, 84] on icon "button" at bounding box center [25, 83] width 17 height 14
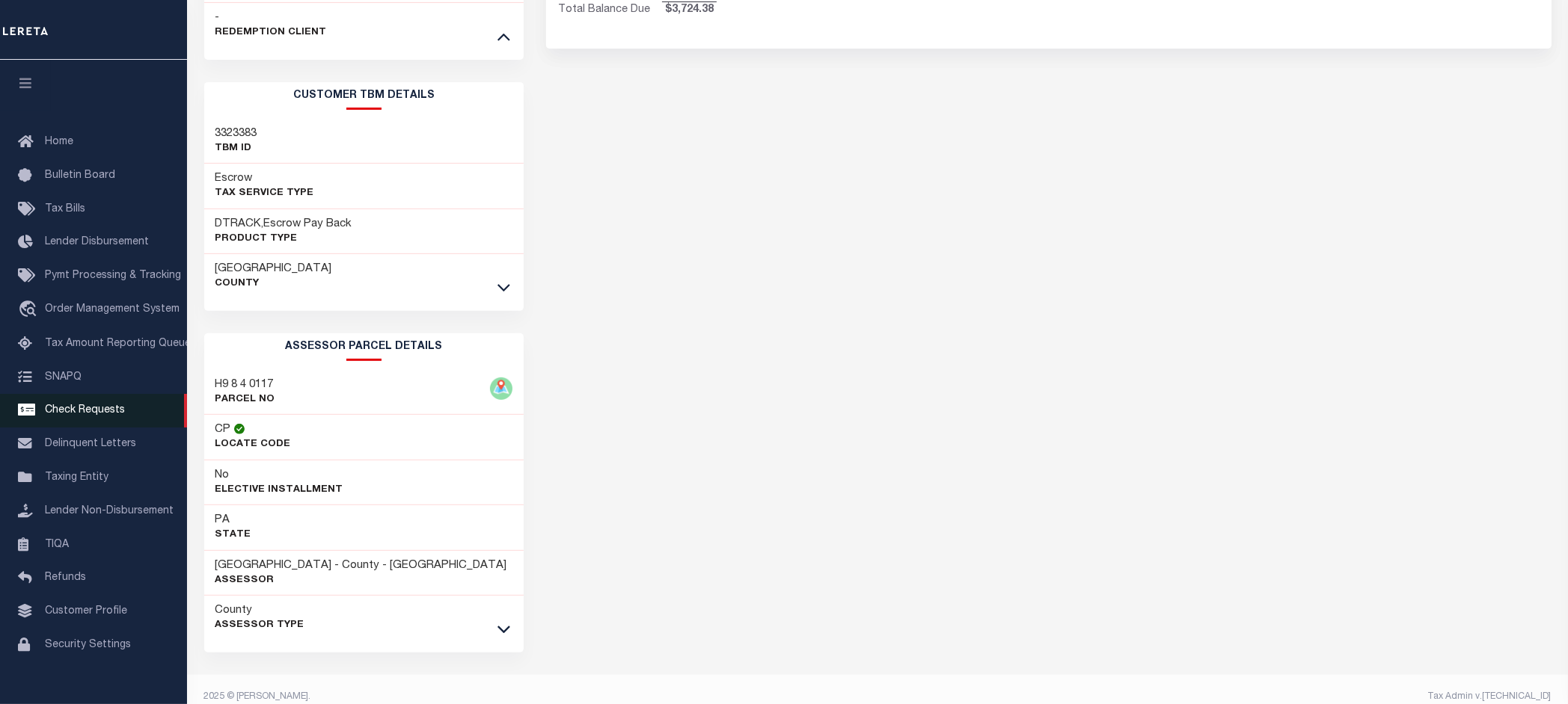
click at [92, 416] on span "Check Requests" at bounding box center [85, 411] width 80 height 11
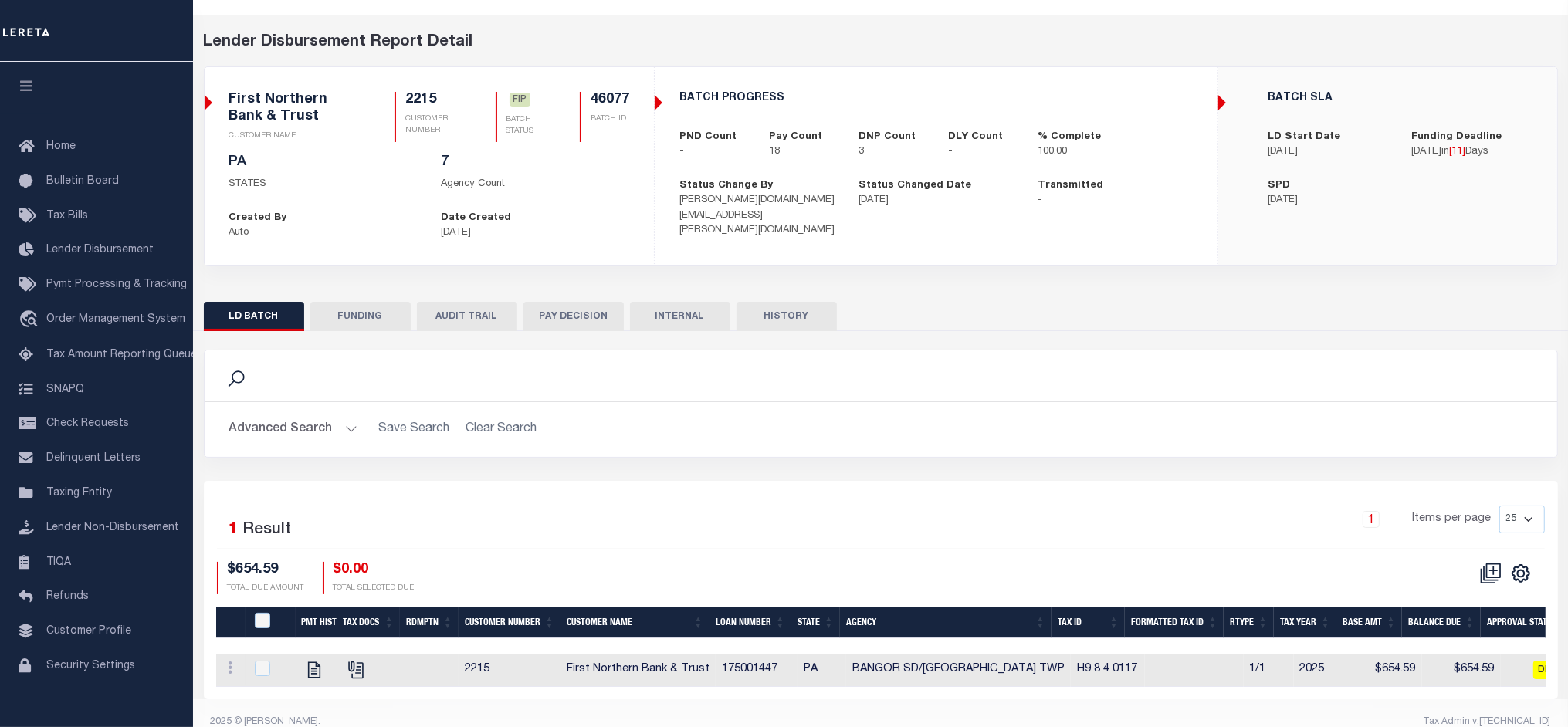
scroll to position [77, 0]
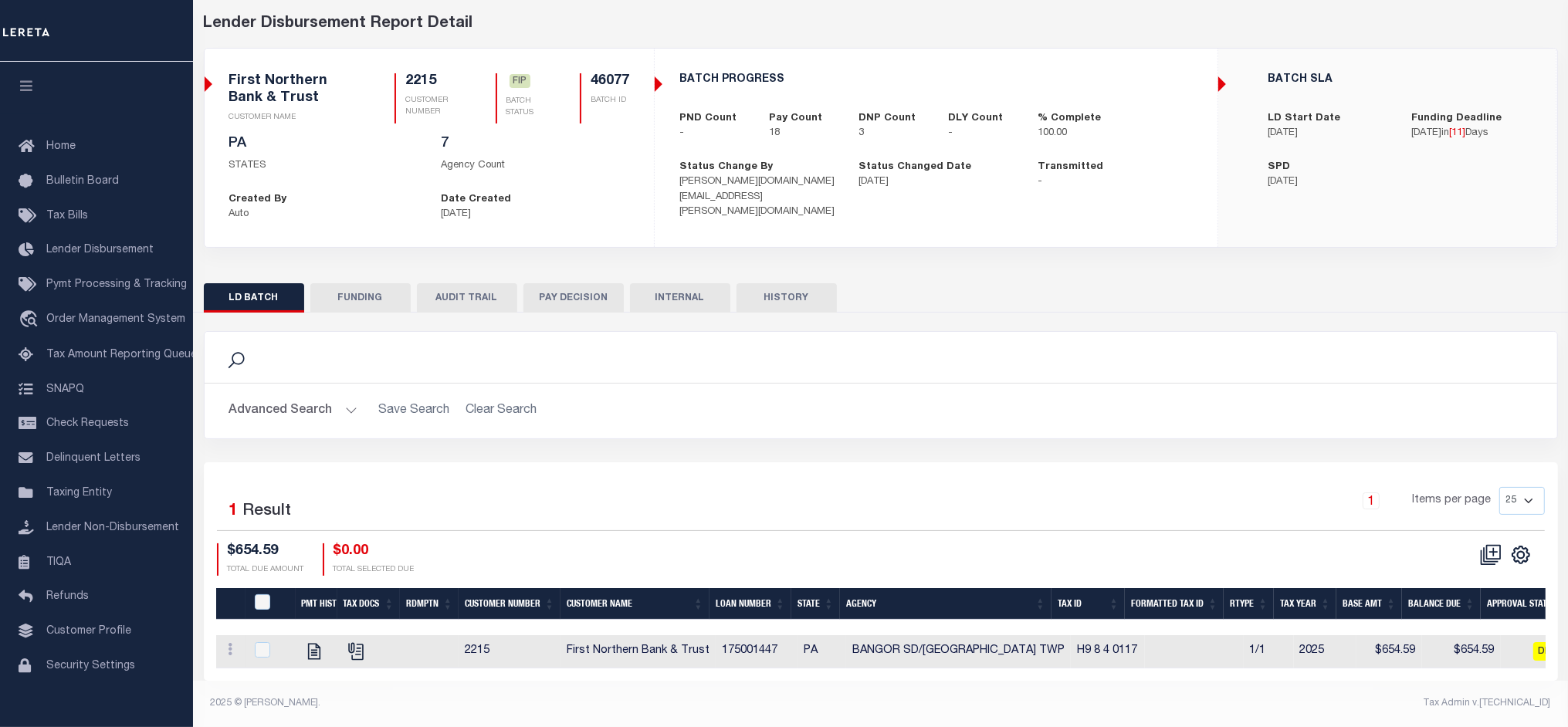
click at [1214, 487] on div "1 Items per page 25 50 100 200" at bounding box center [1049, 507] width 990 height 40
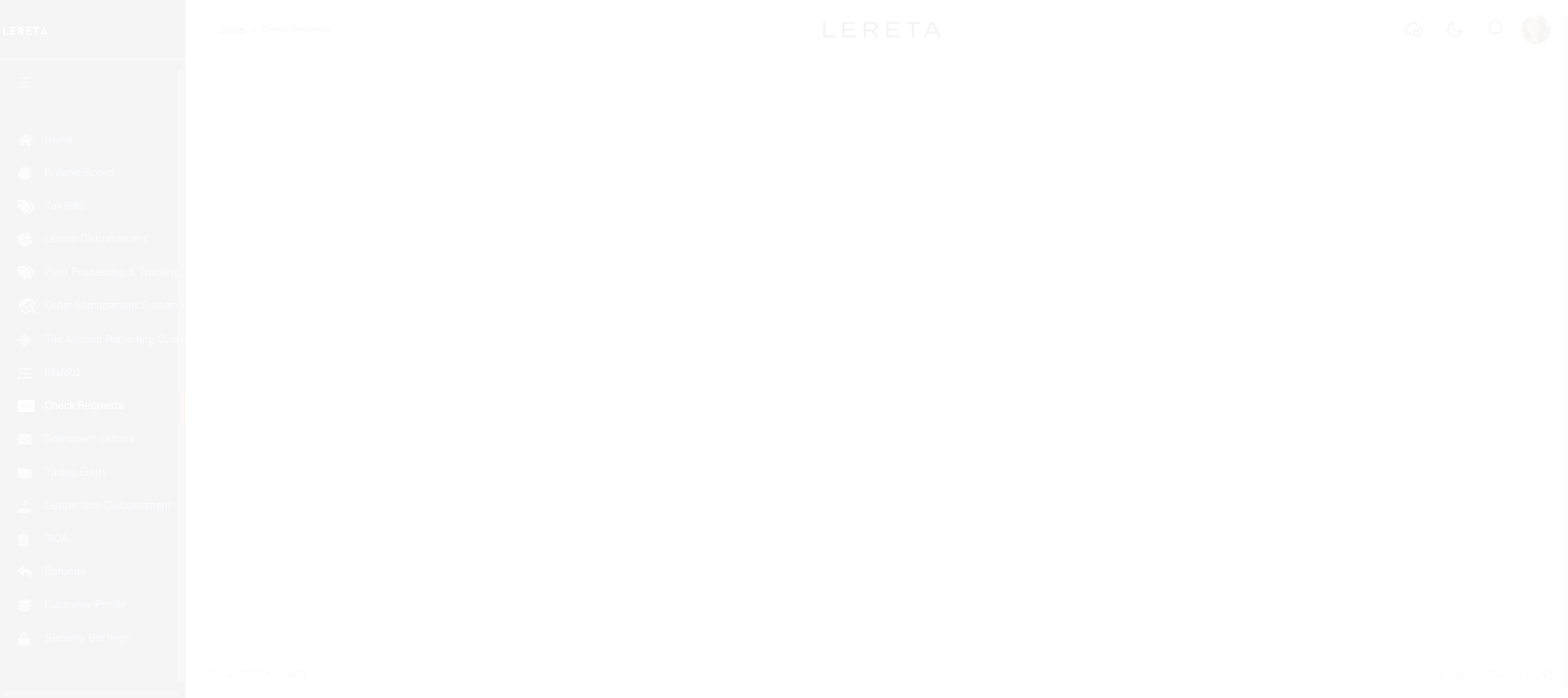
scroll to position [23, 0]
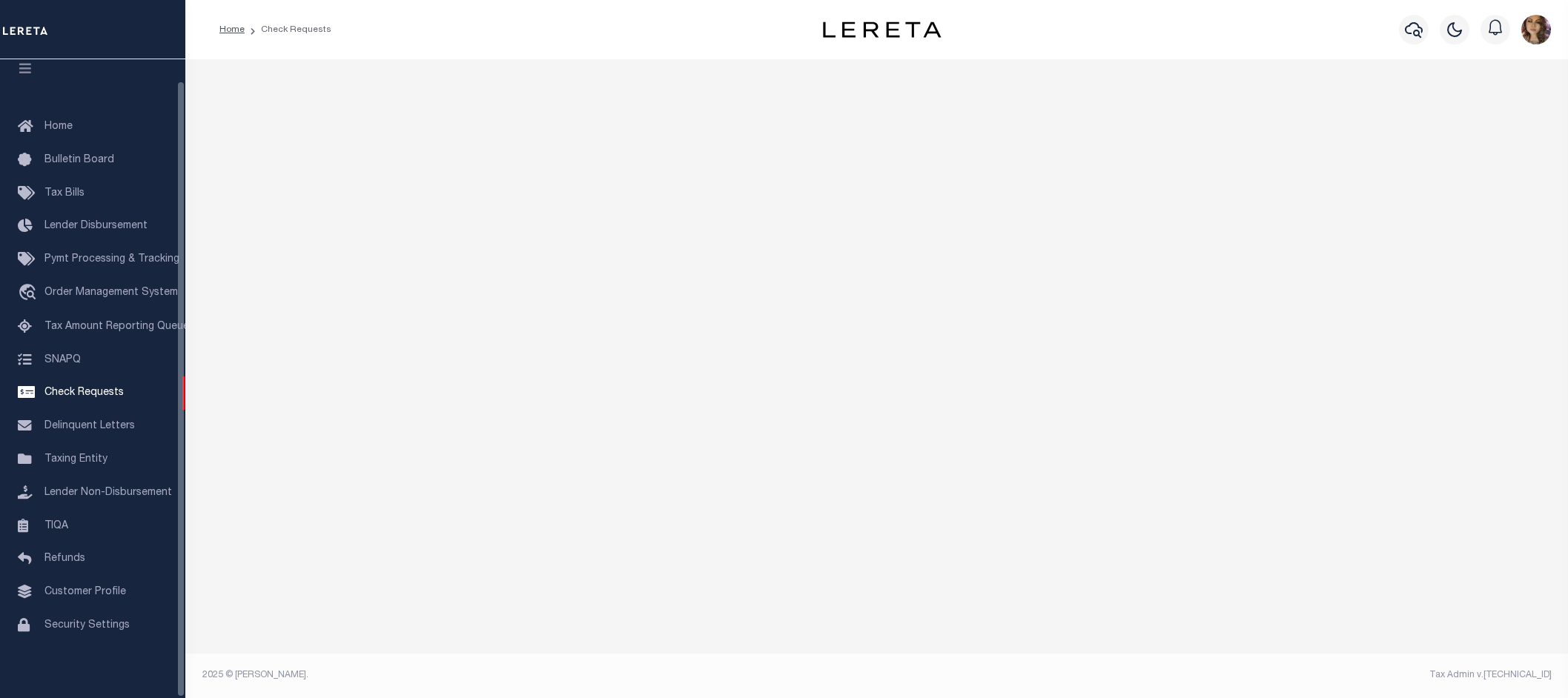
select select "50"
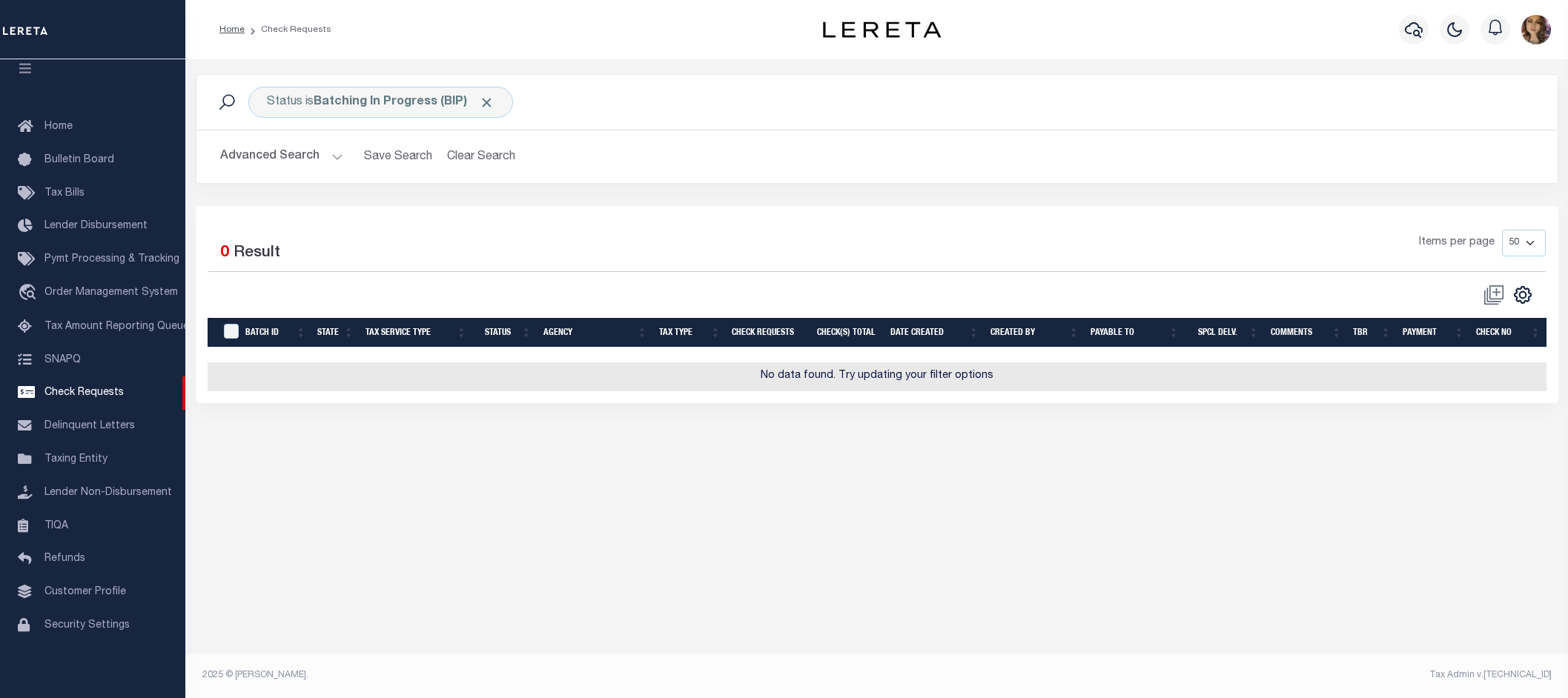
click at [328, 158] on button "Advanced Search" at bounding box center [281, 157] width 123 height 29
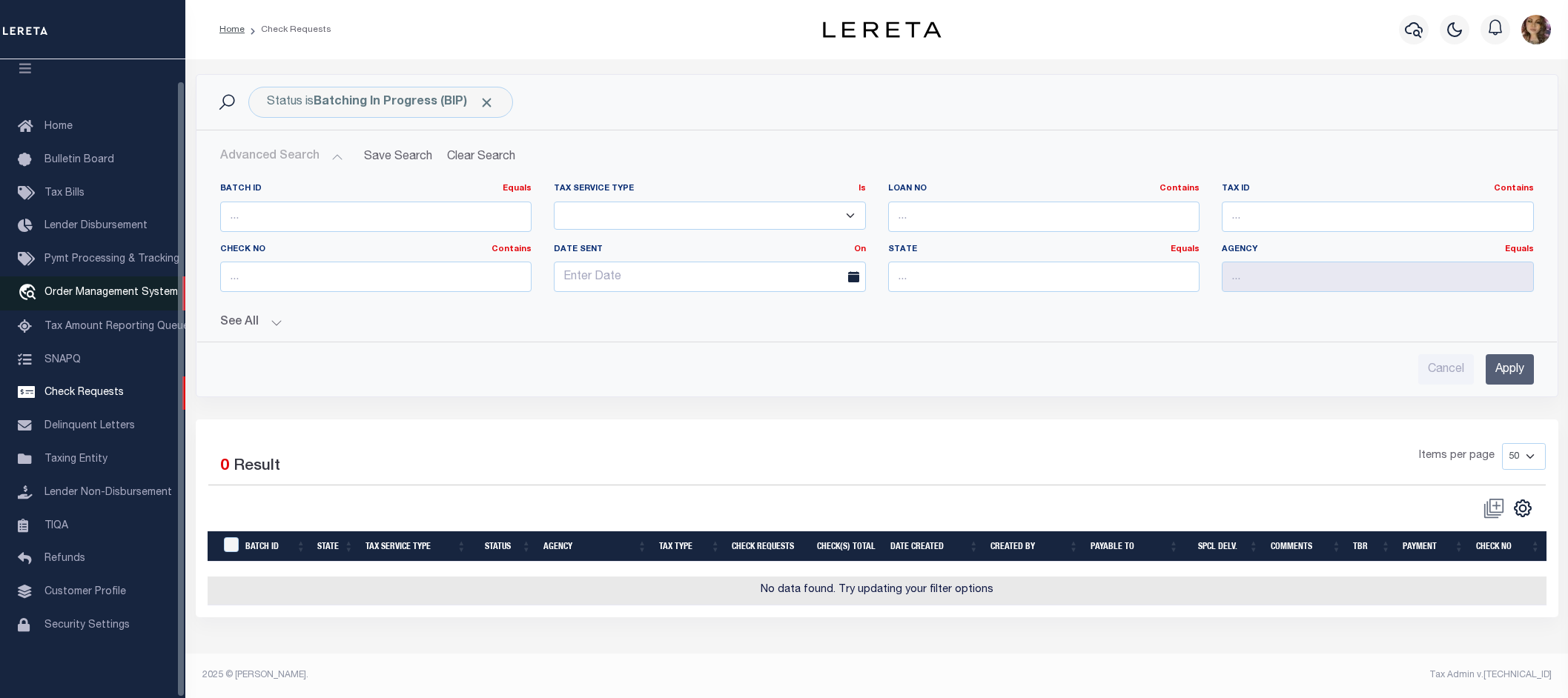
click at [95, 287] on span "Order Management System" at bounding box center [111, 293] width 133 height 11
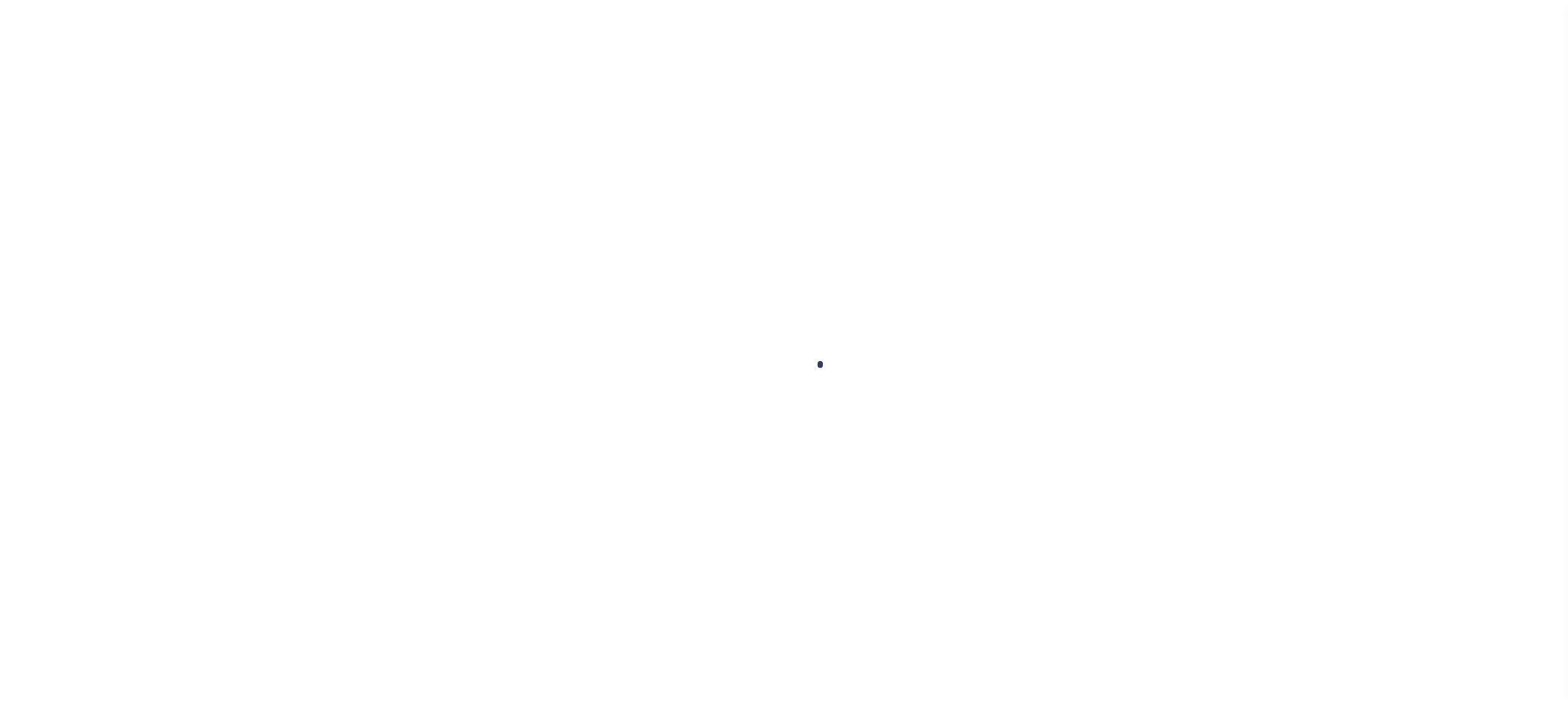
scroll to position [24, 0]
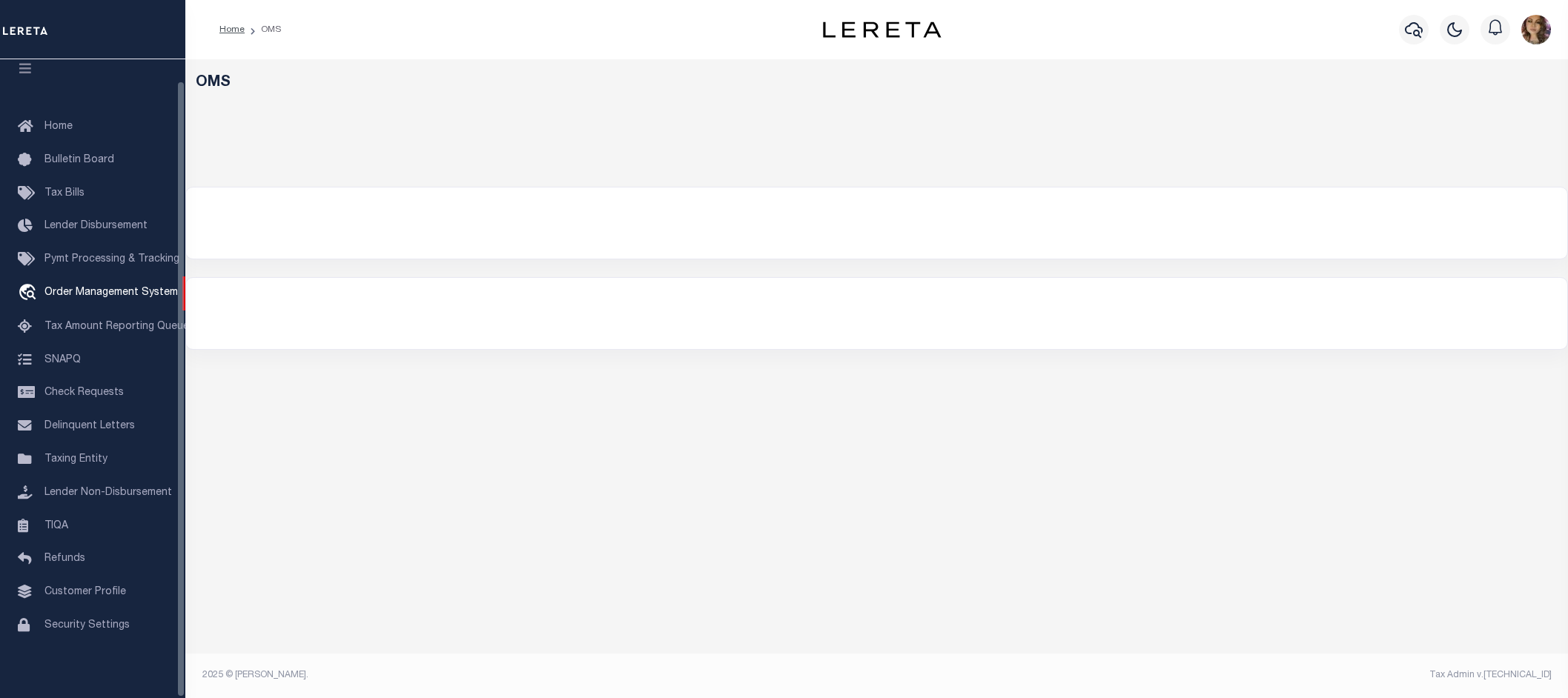
select select "200"
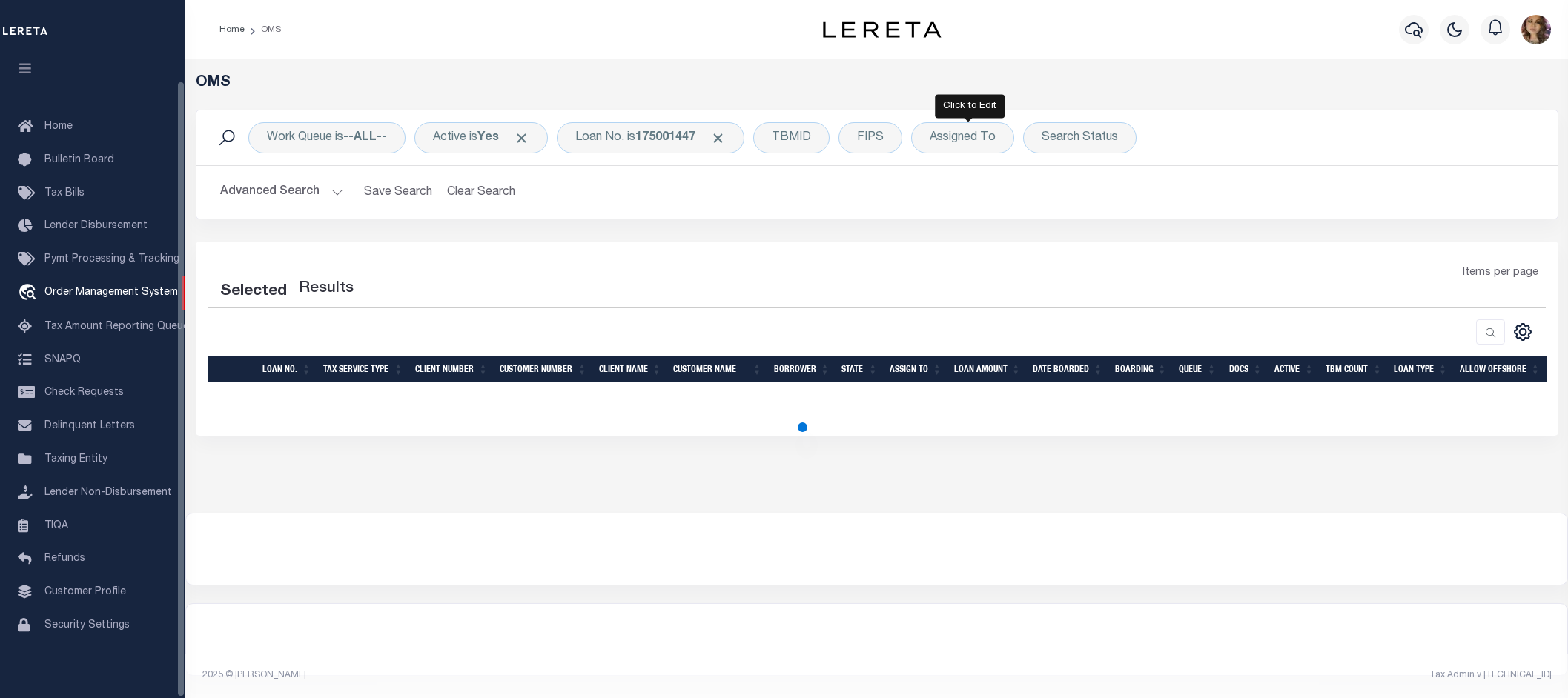
select select "200"
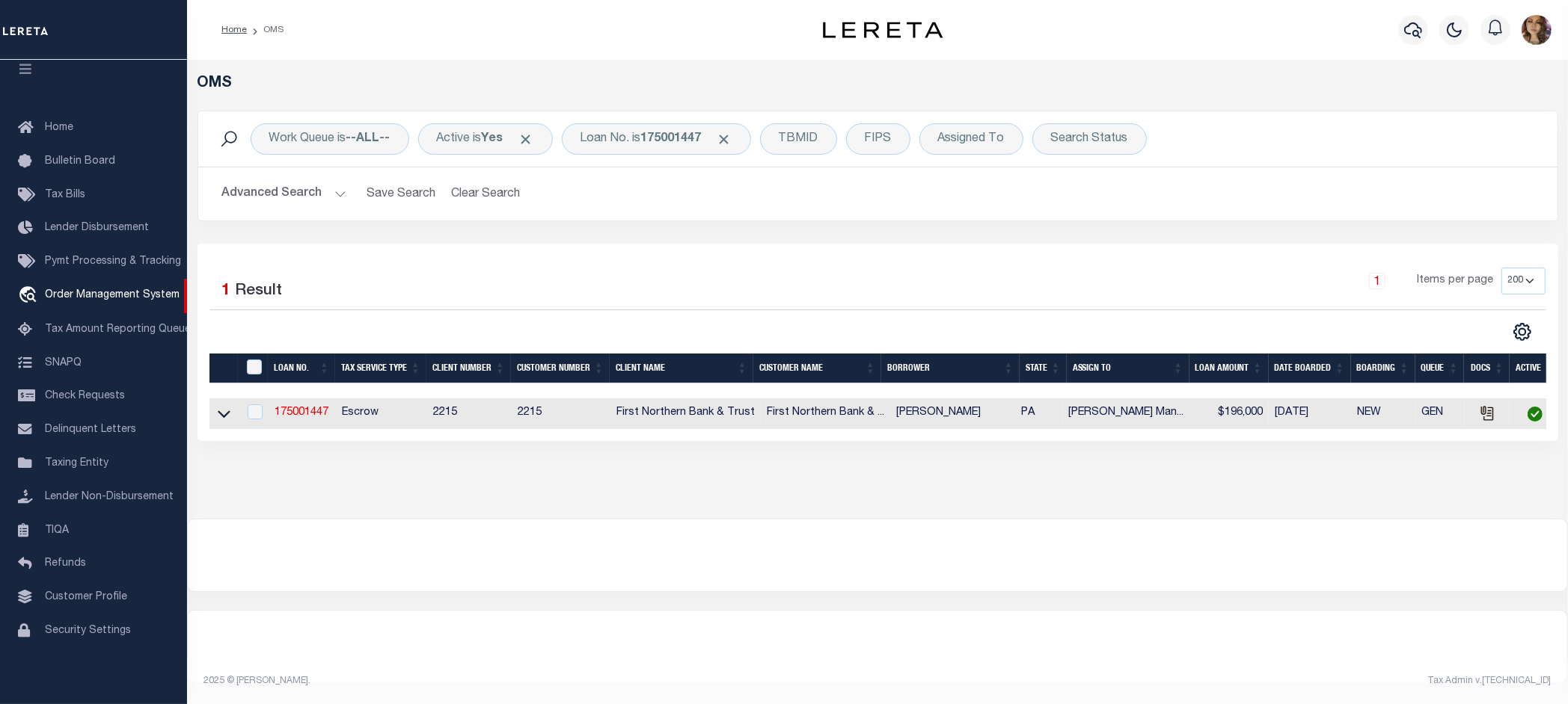
click at [857, 519] on div "OMS Work Queue is --ALL-- Active is Yes Loan No. is 175001447 TBMID FIPS Assign…" at bounding box center [878, 289] width 1382 height 459
